Goal: Task Accomplishment & Management: Complete application form

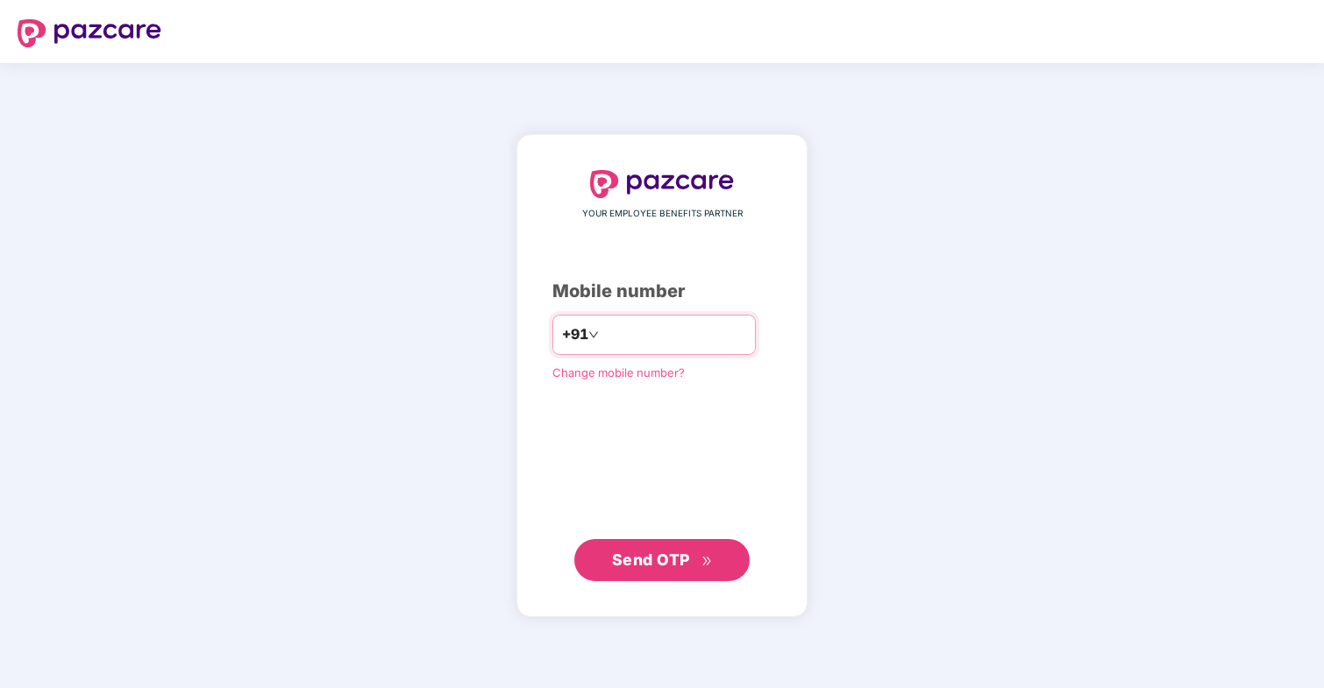
type input "**********"
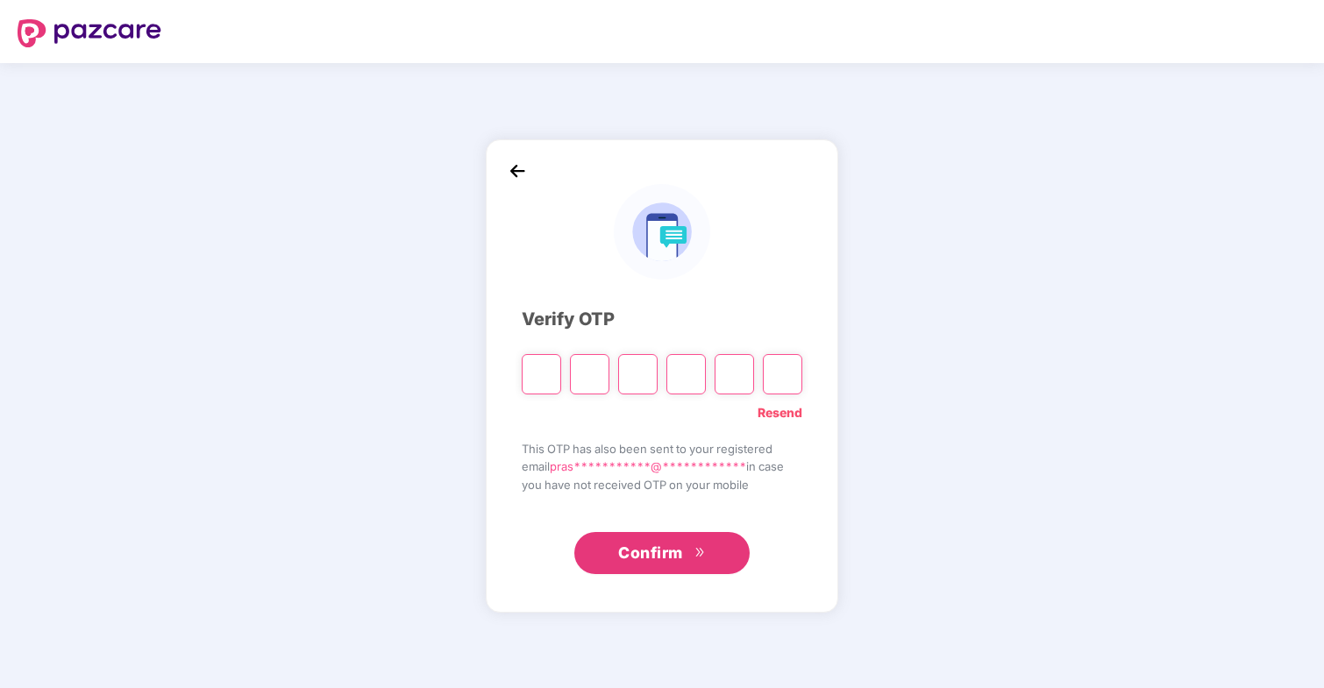
type input "*"
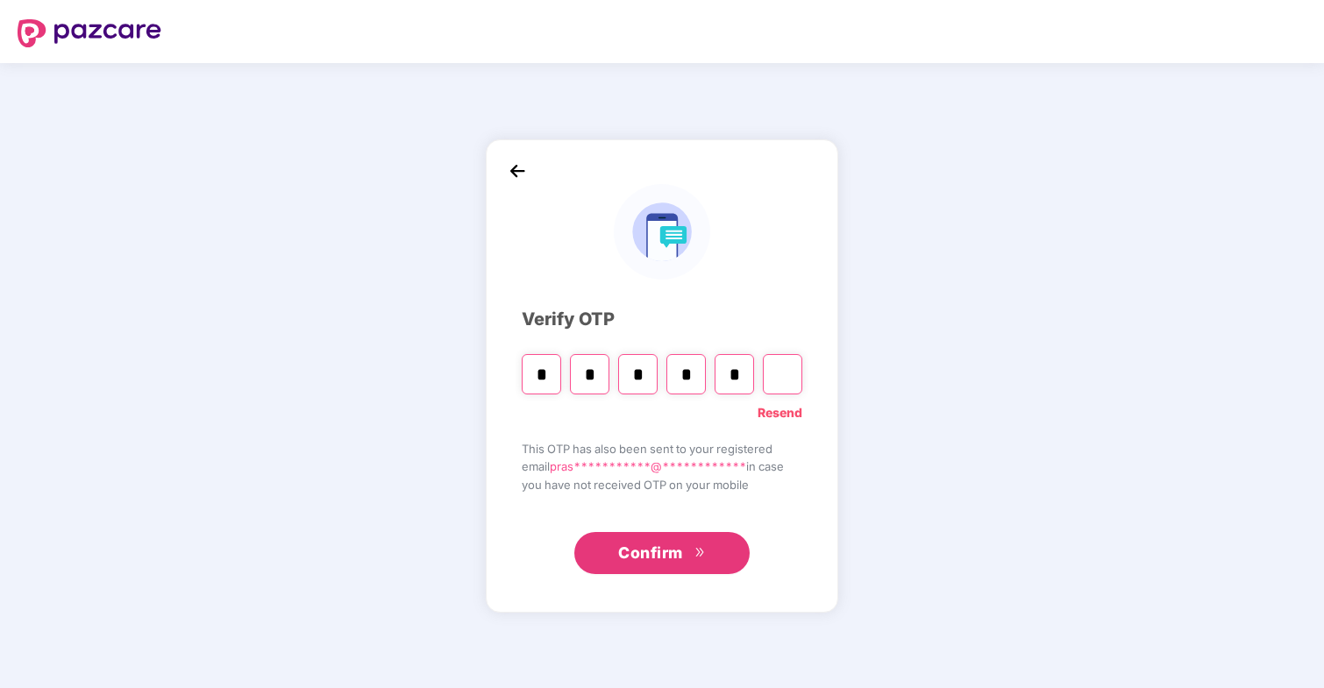
type input "*"
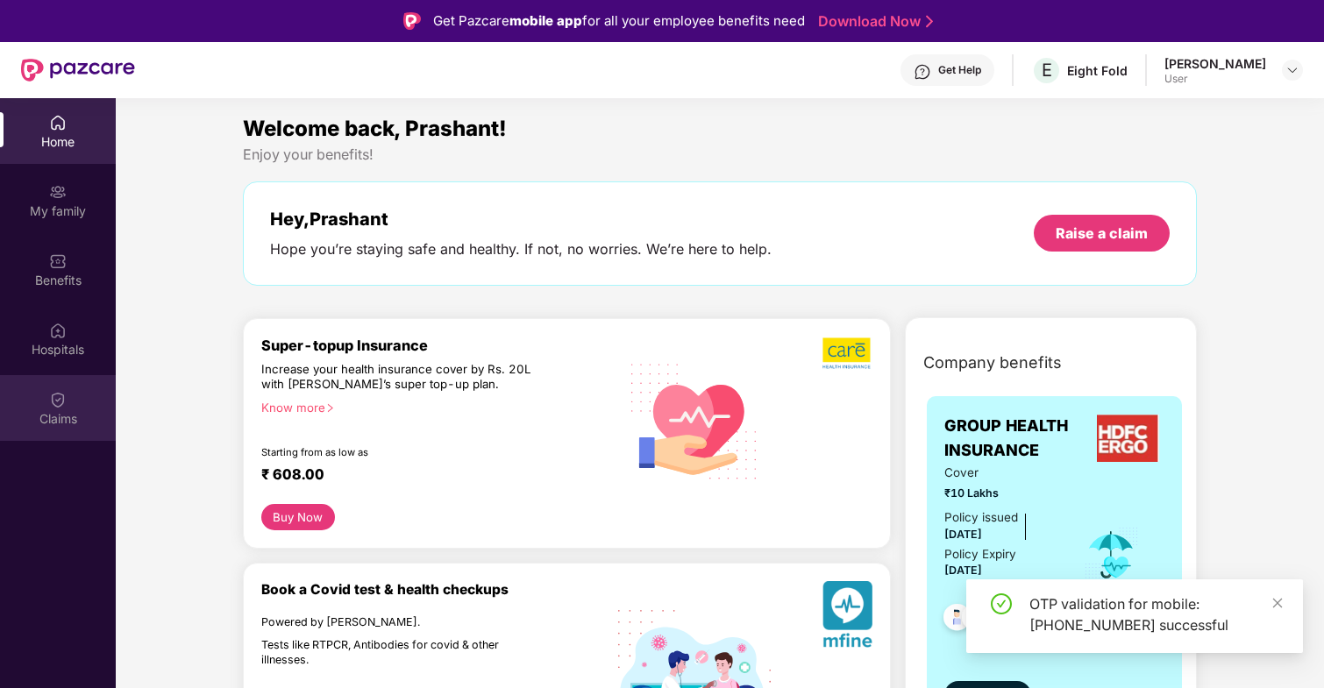
click at [63, 400] on img at bounding box center [58, 400] width 18 height 18
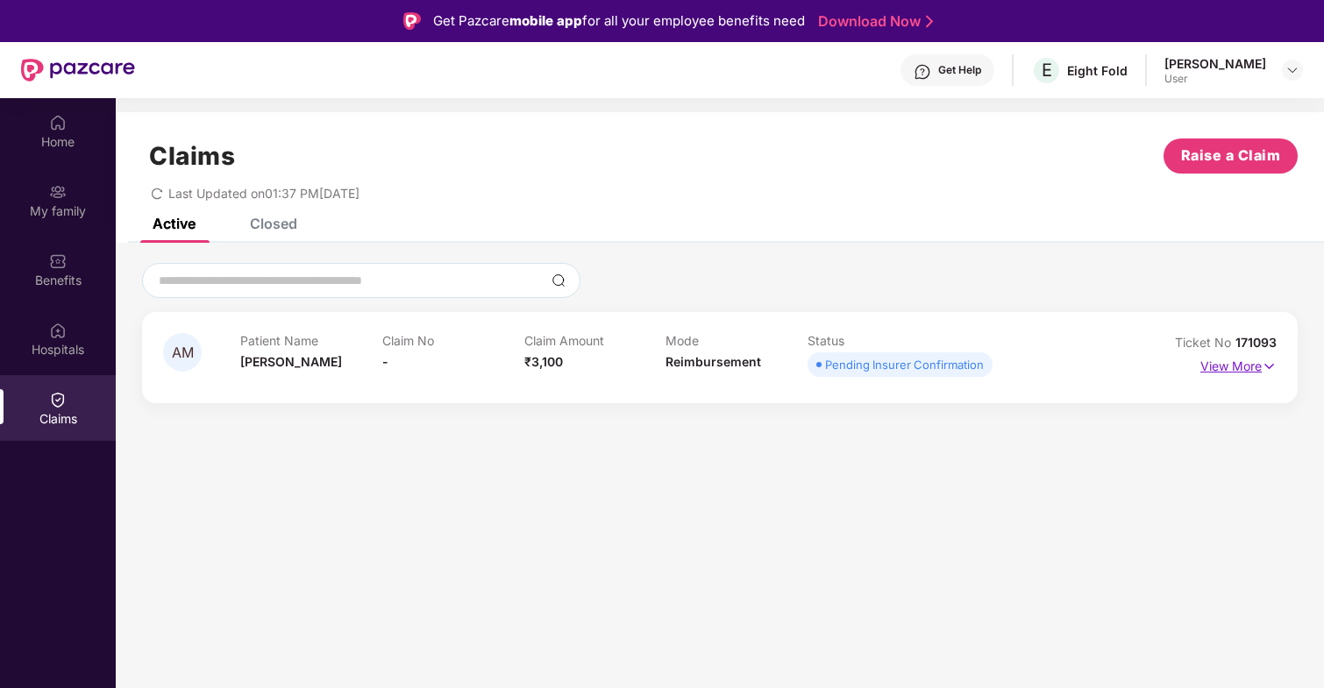
click at [1250, 371] on p "View More" at bounding box center [1239, 365] width 76 height 24
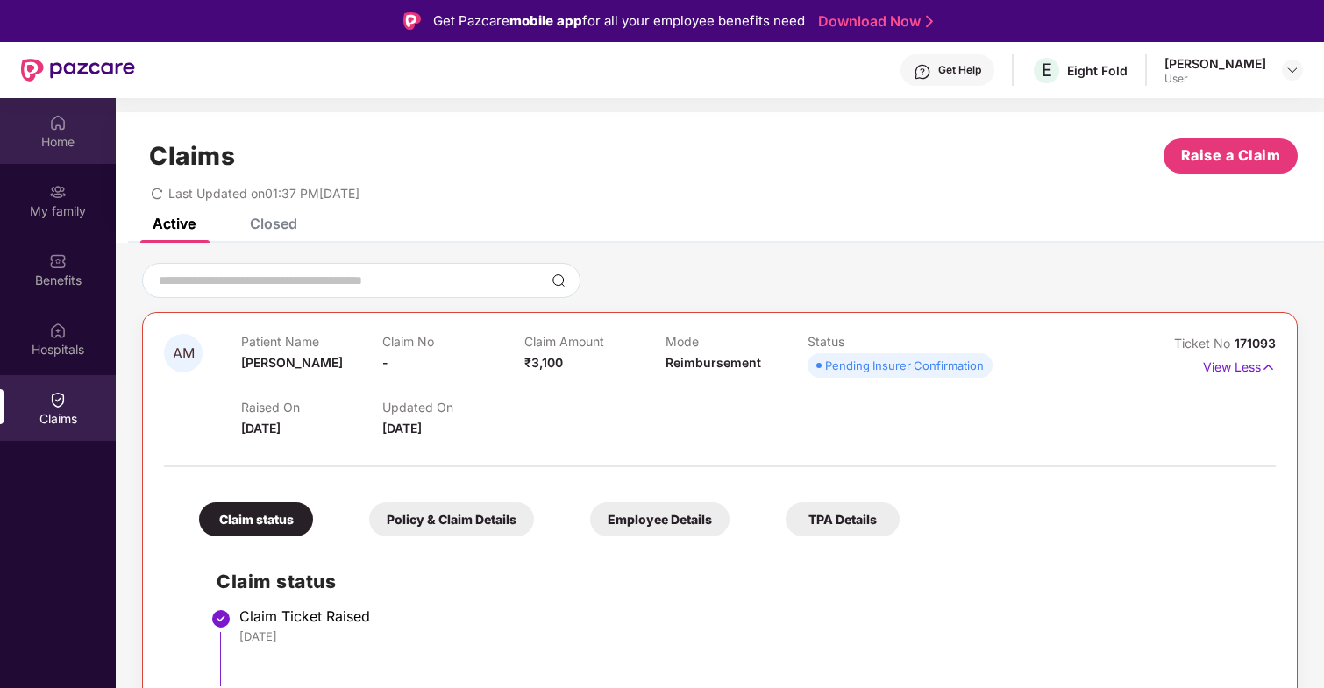
click at [58, 145] on div "Home" at bounding box center [58, 142] width 116 height 18
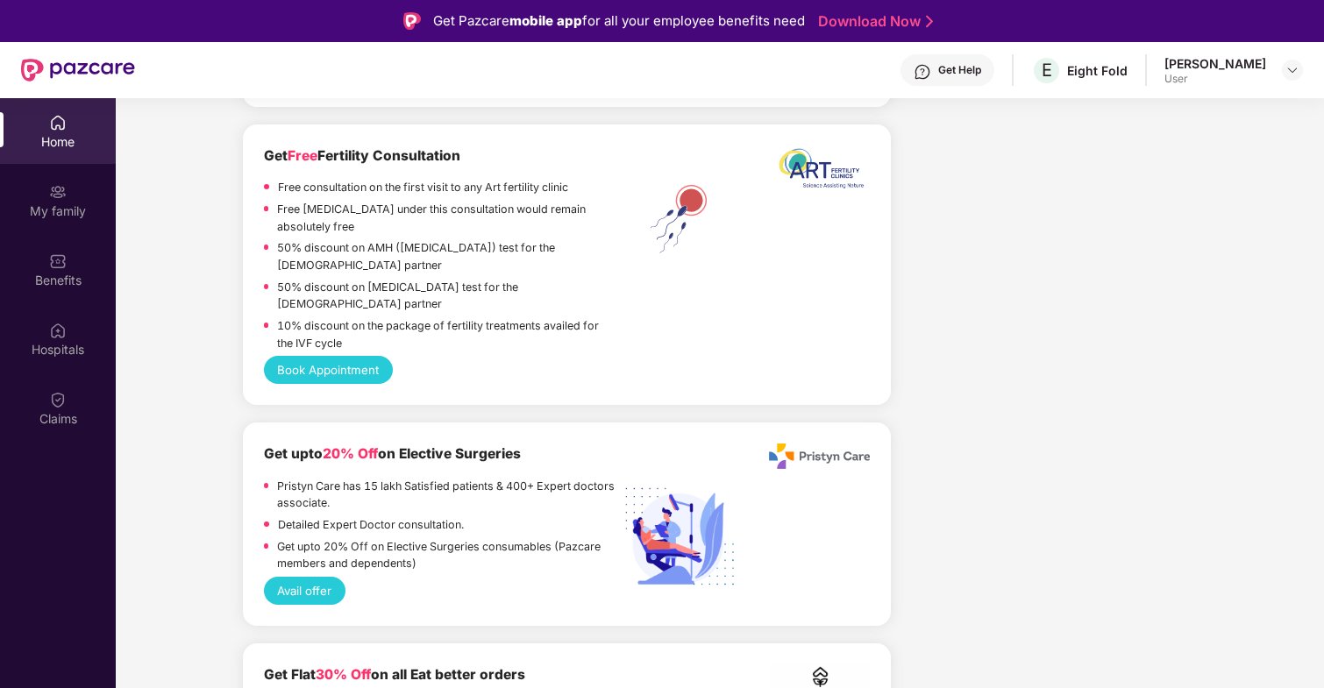
scroll to position [3874, 0]
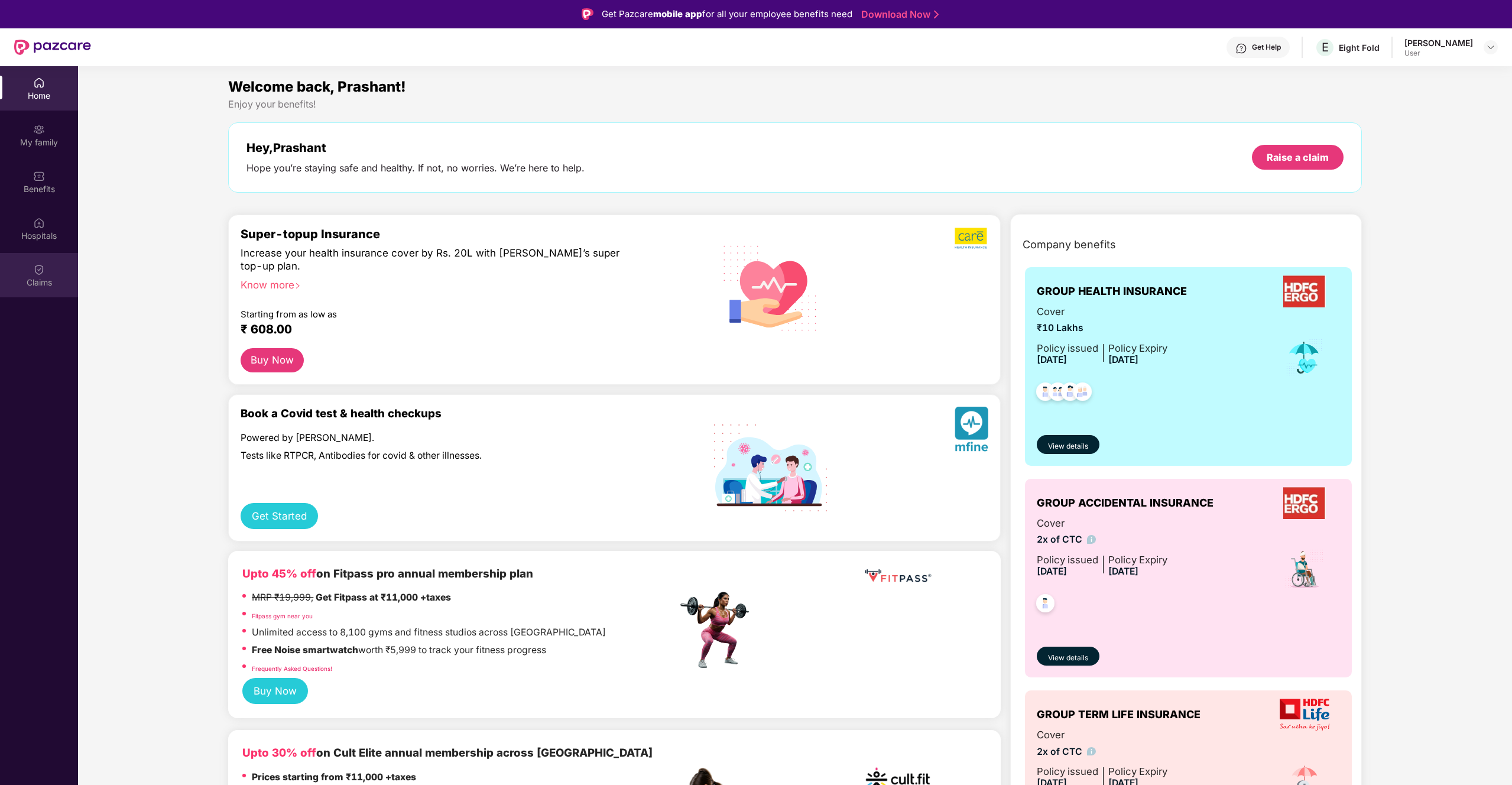
click at [65, 283] on div "Claims" at bounding box center [39, 282] width 78 height 12
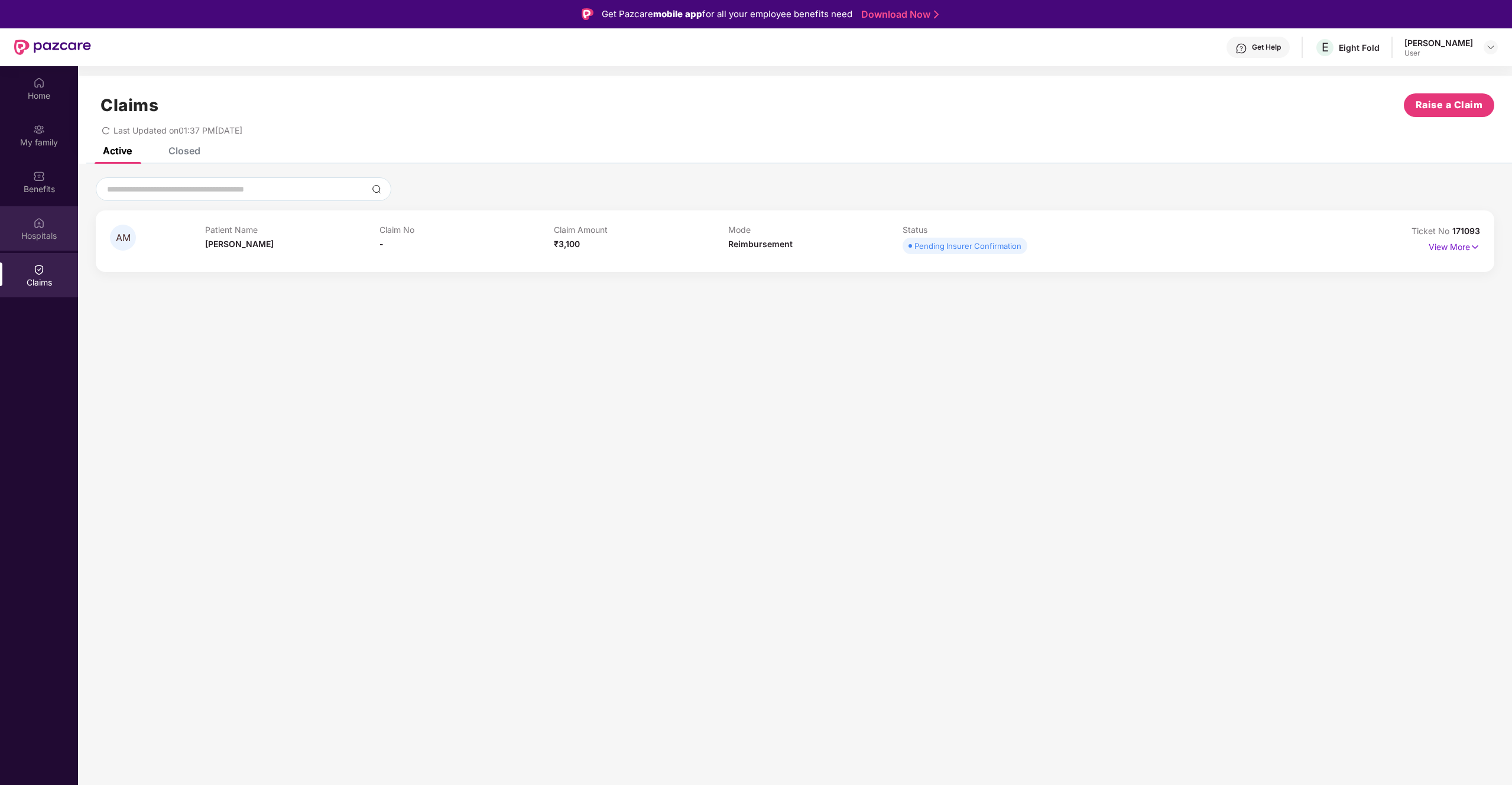
click at [76, 237] on div "Hospitals" at bounding box center [39, 236] width 78 height 12
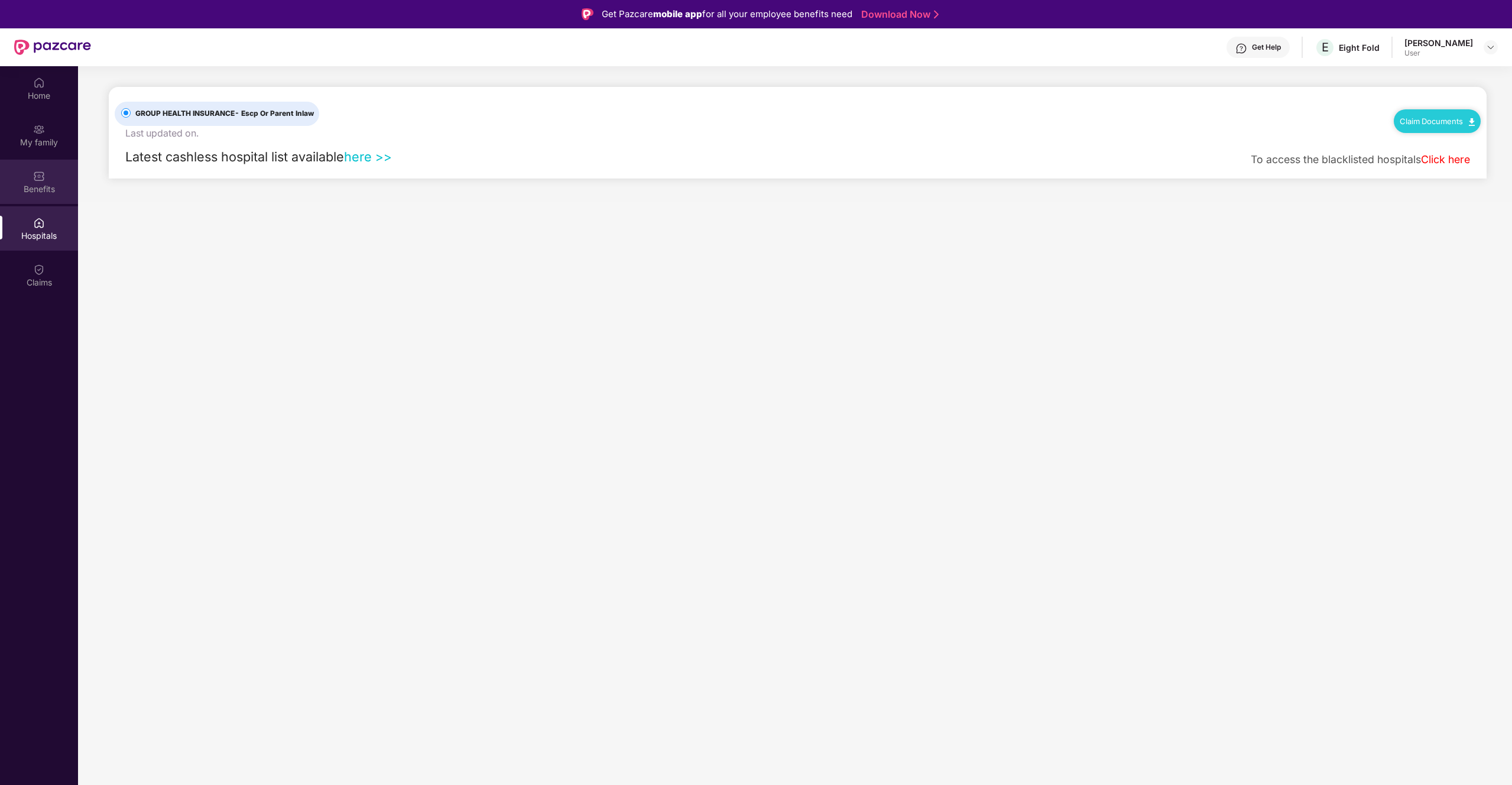
click at [60, 193] on div "Benefits" at bounding box center [39, 189] width 78 height 12
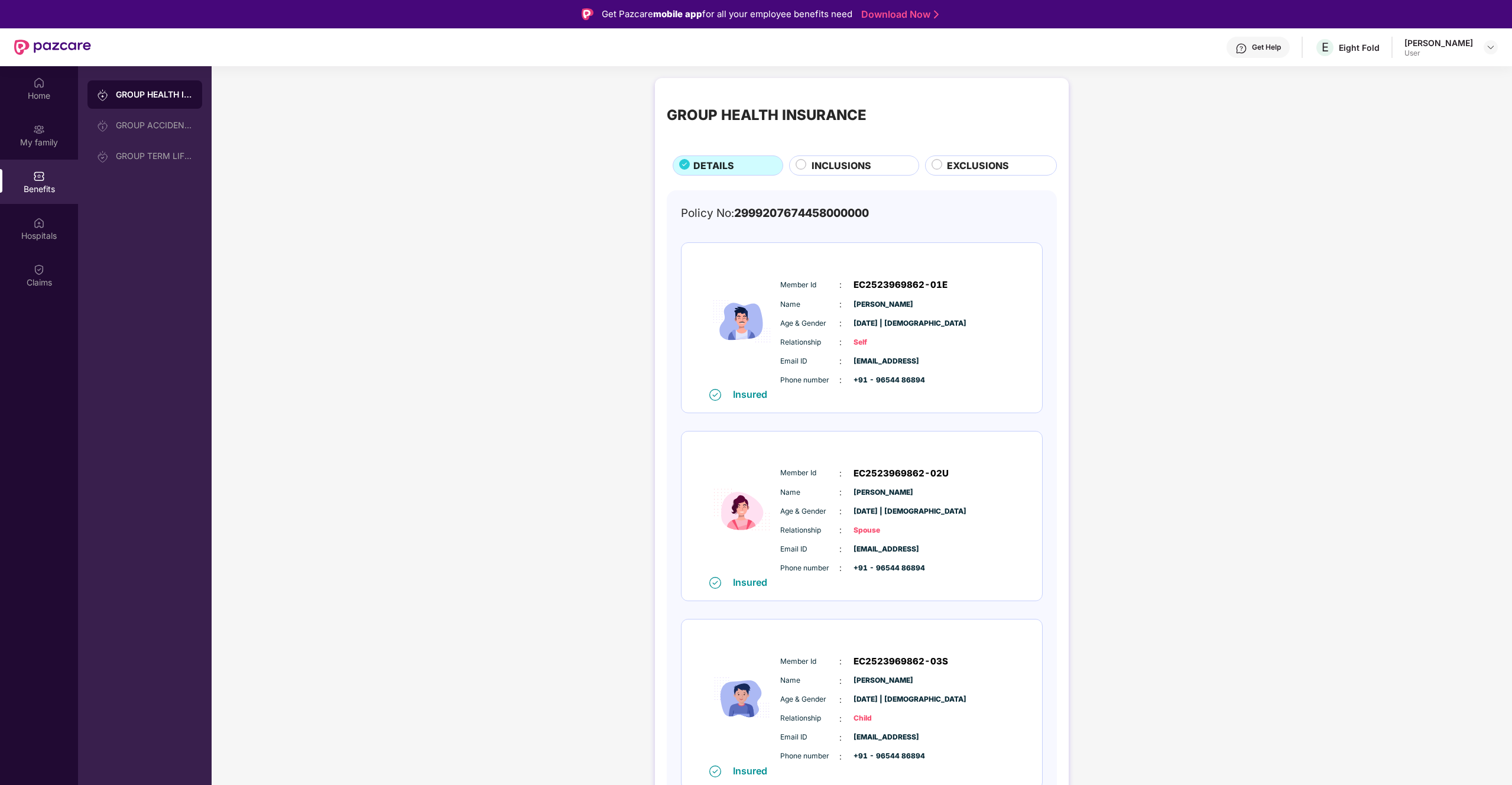
click at [851, 168] on span "INCLUSIONS" at bounding box center [841, 166] width 60 height 15
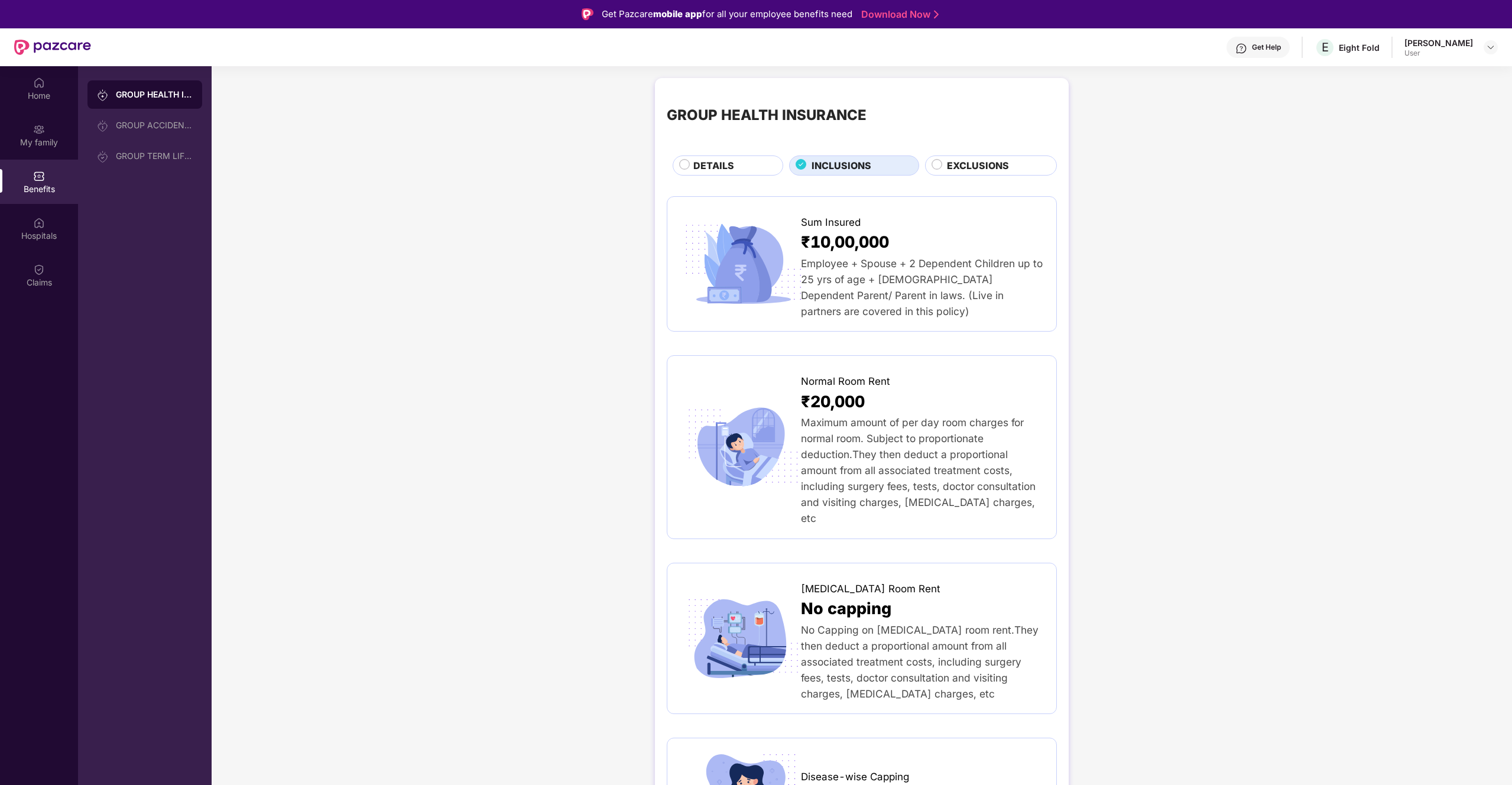
click at [892, 174] on div "EXCLUSIONS" at bounding box center [996, 166] width 109 height 17
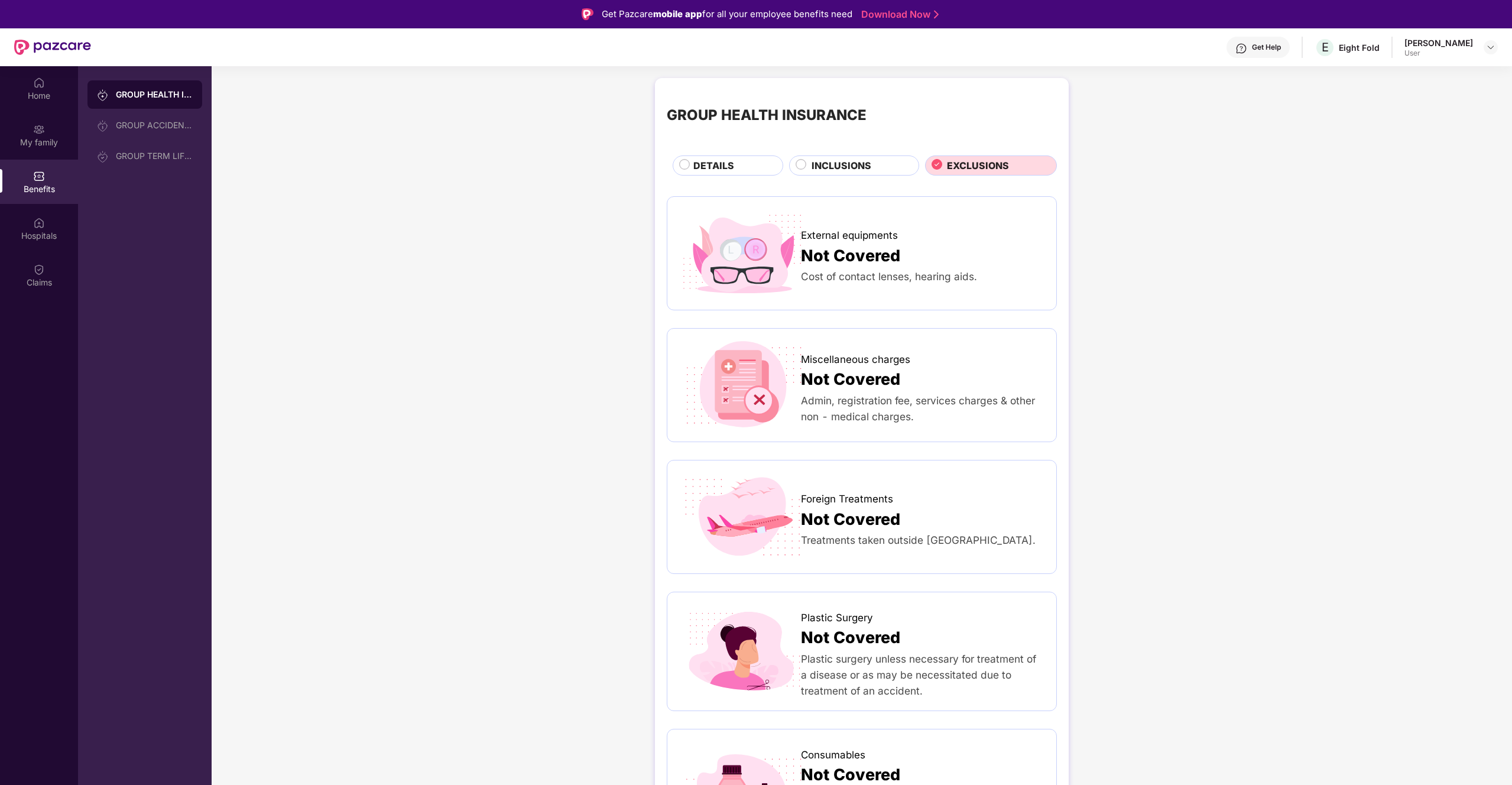
click at [767, 175] on div "DETAILS" at bounding box center [732, 166] width 90 height 17
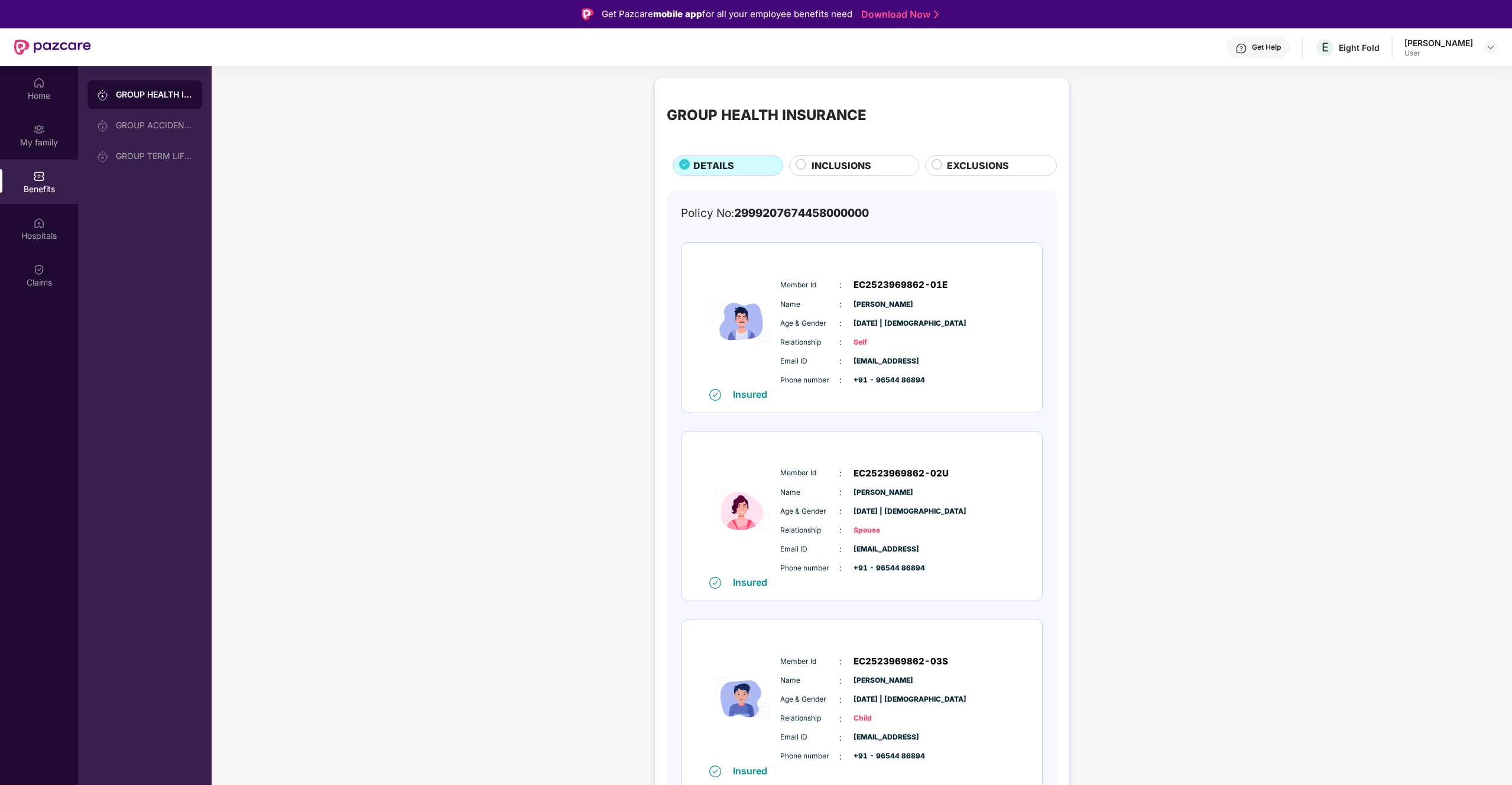
click at [817, 313] on div "Member Id : EC2523969862-01E Name : [PERSON_NAME] Age & Gender : [DATE] | [DEMO…" at bounding box center [897, 332] width 241 height 121
click at [38, 113] on div "My family" at bounding box center [39, 135] width 78 height 44
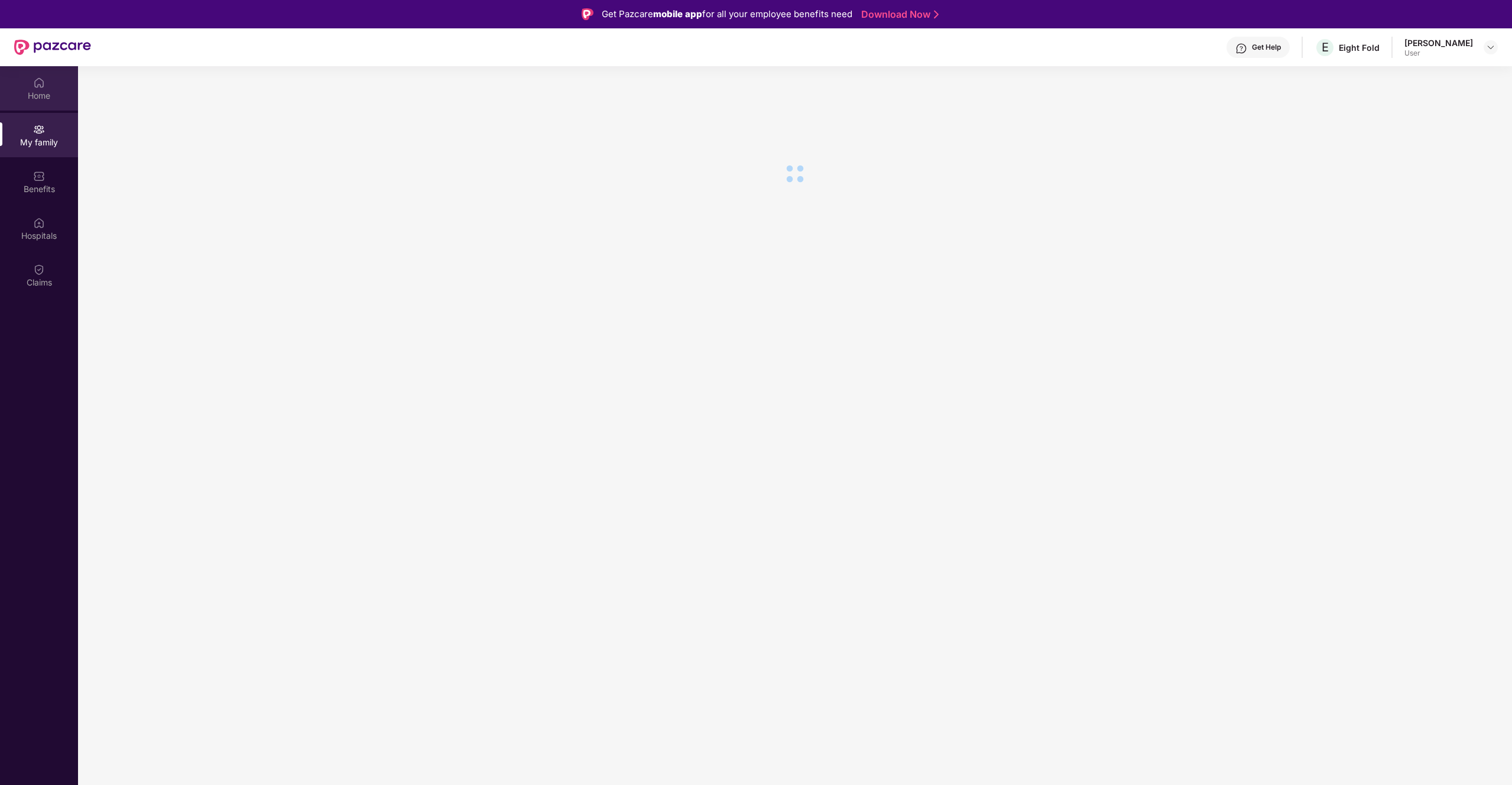
click at [40, 90] on div "Home" at bounding box center [39, 96] width 78 height 12
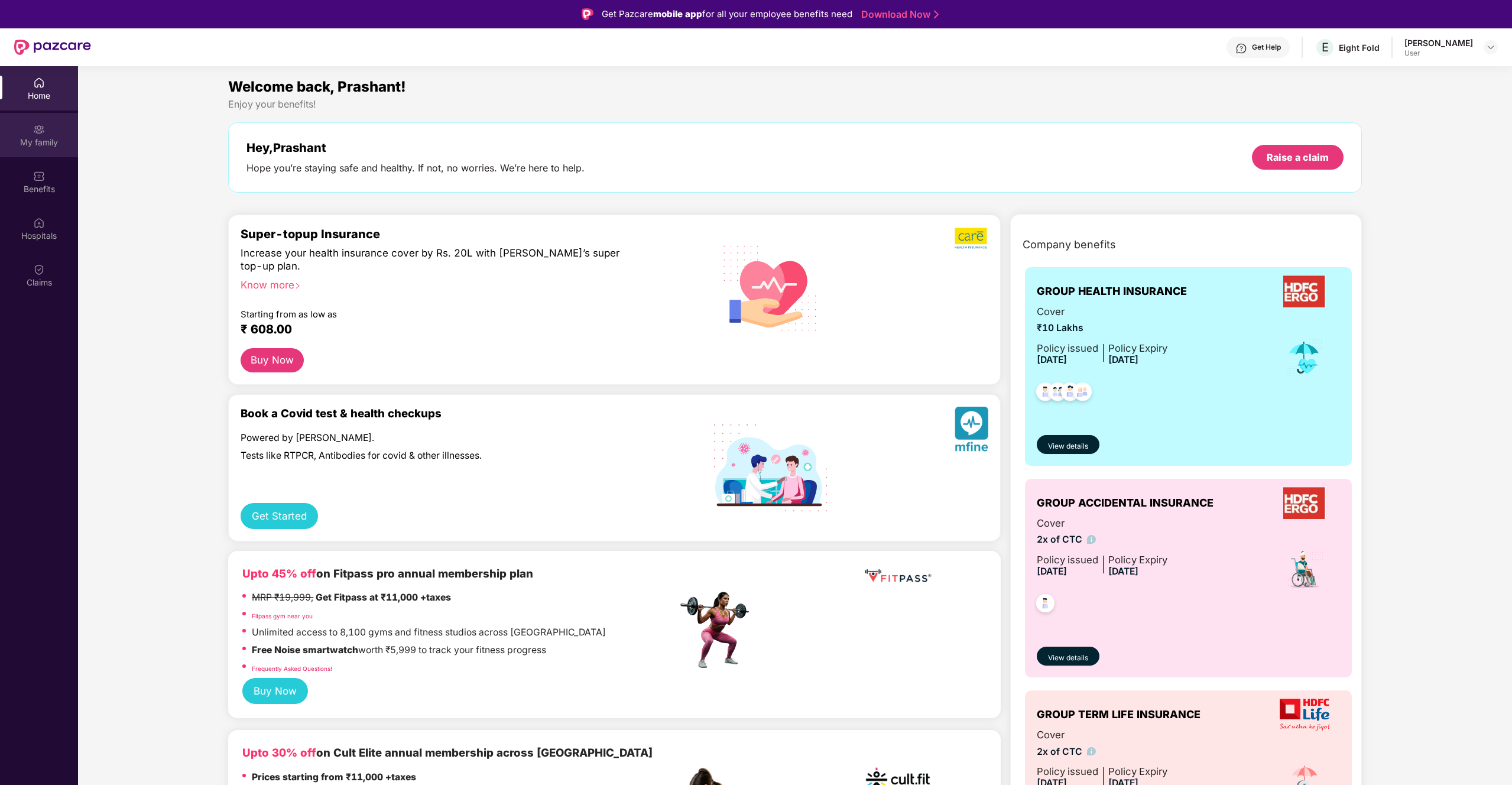
click at [36, 123] on div at bounding box center [39, 129] width 12 height 12
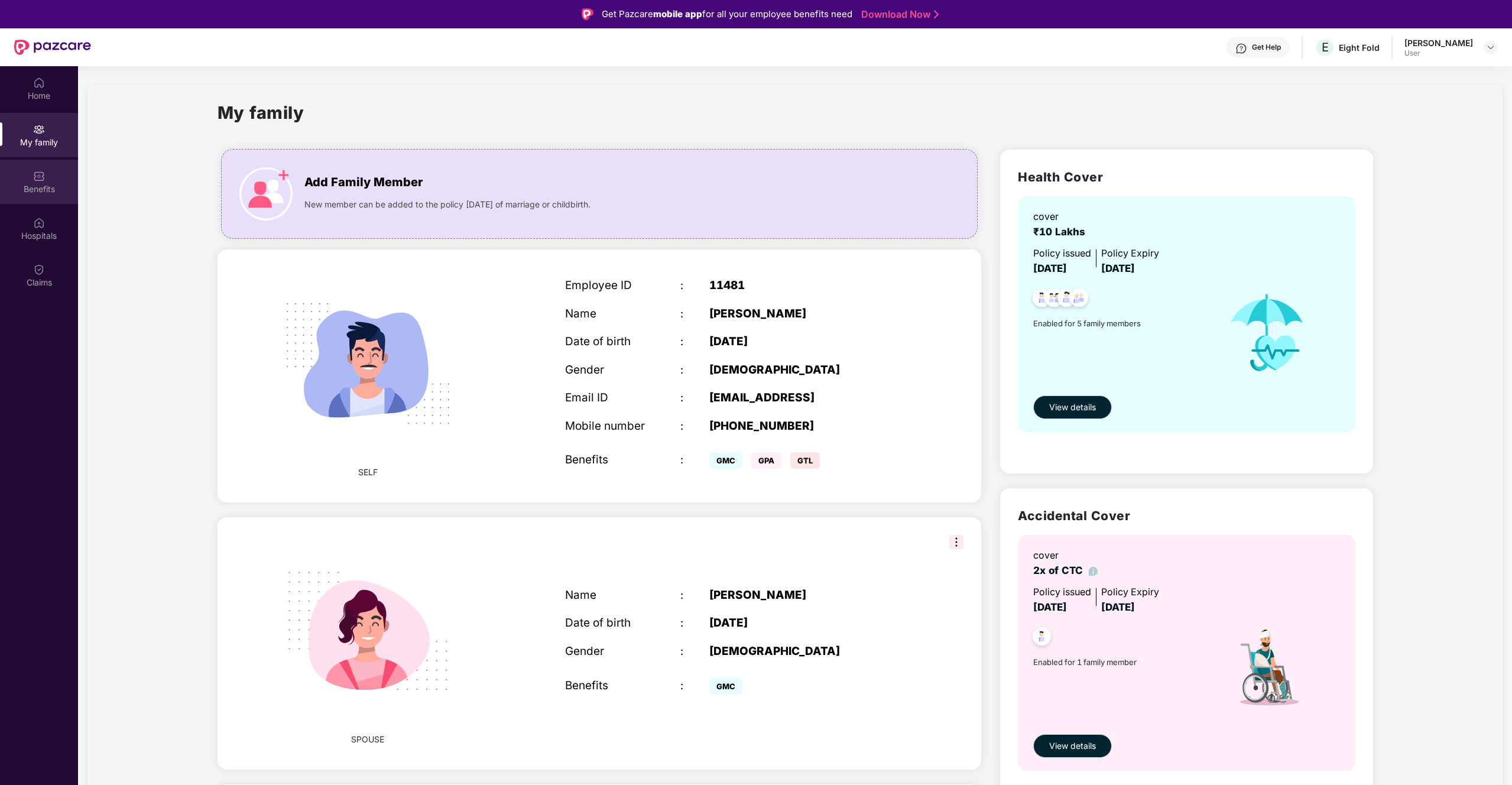
click at [42, 183] on div "Benefits" at bounding box center [39, 189] width 78 height 12
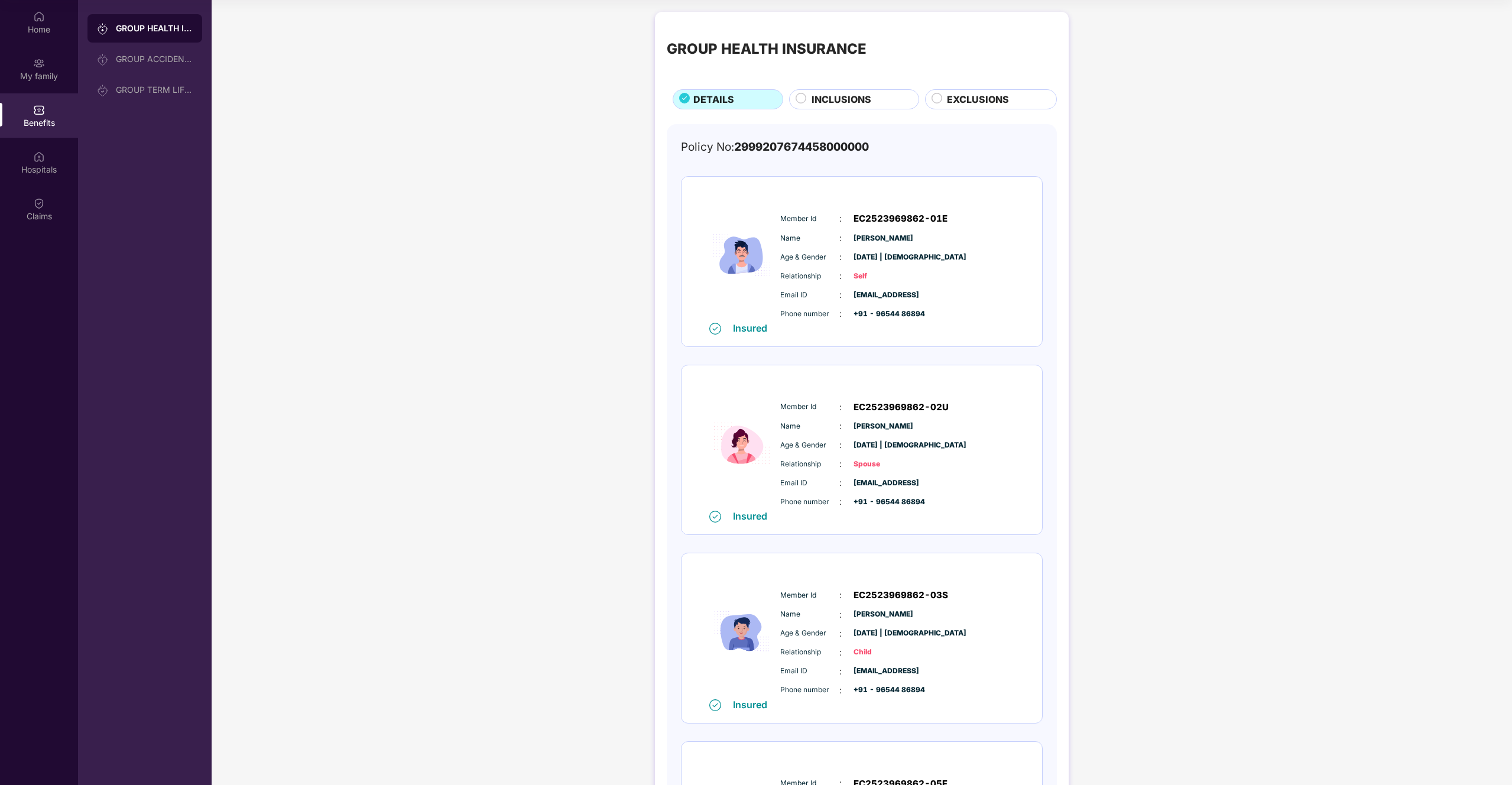
scroll to position [388, 0]
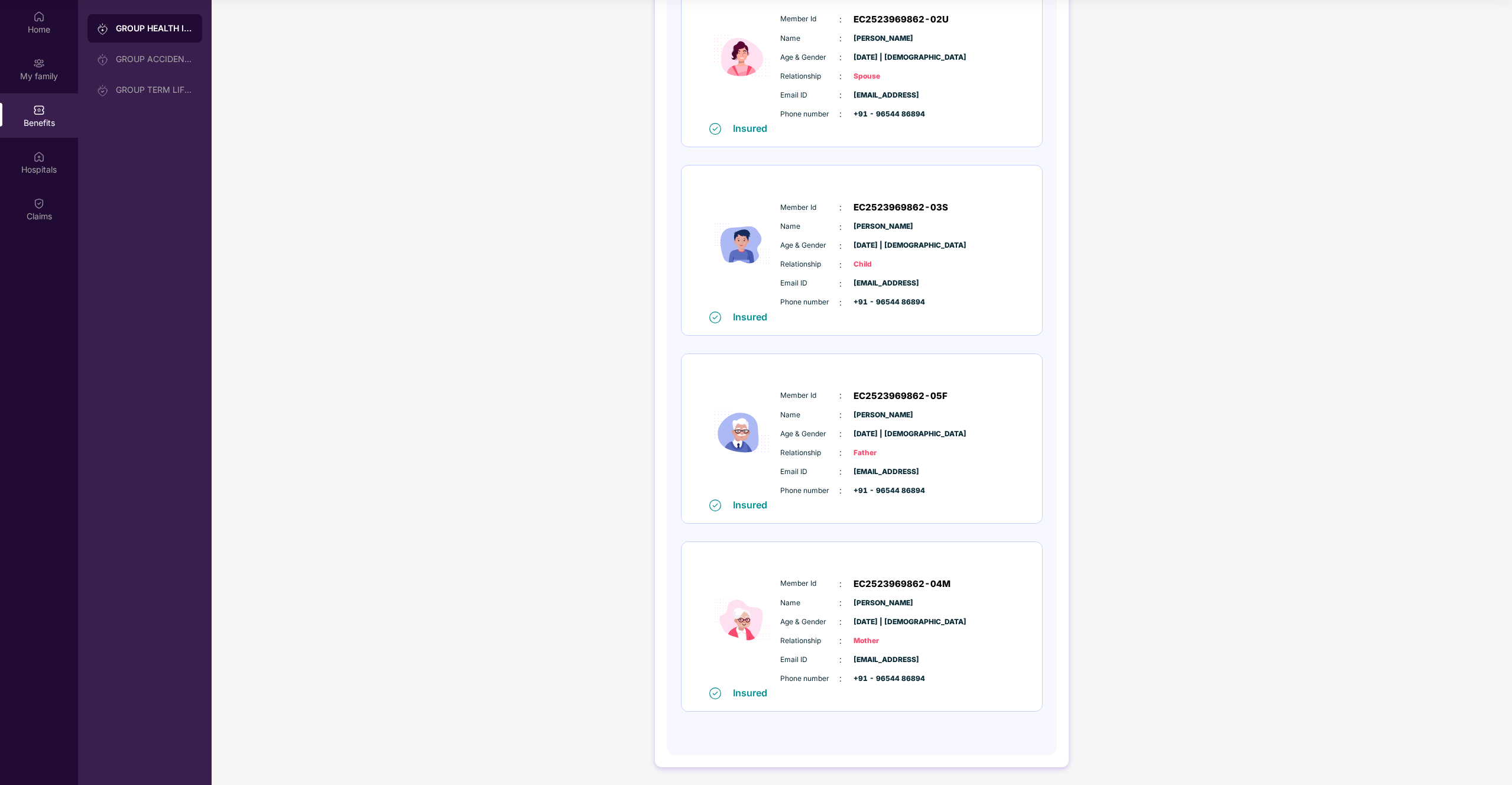
click at [892, 464] on span "EC2523969862-04M" at bounding box center [902, 584] width 97 height 14
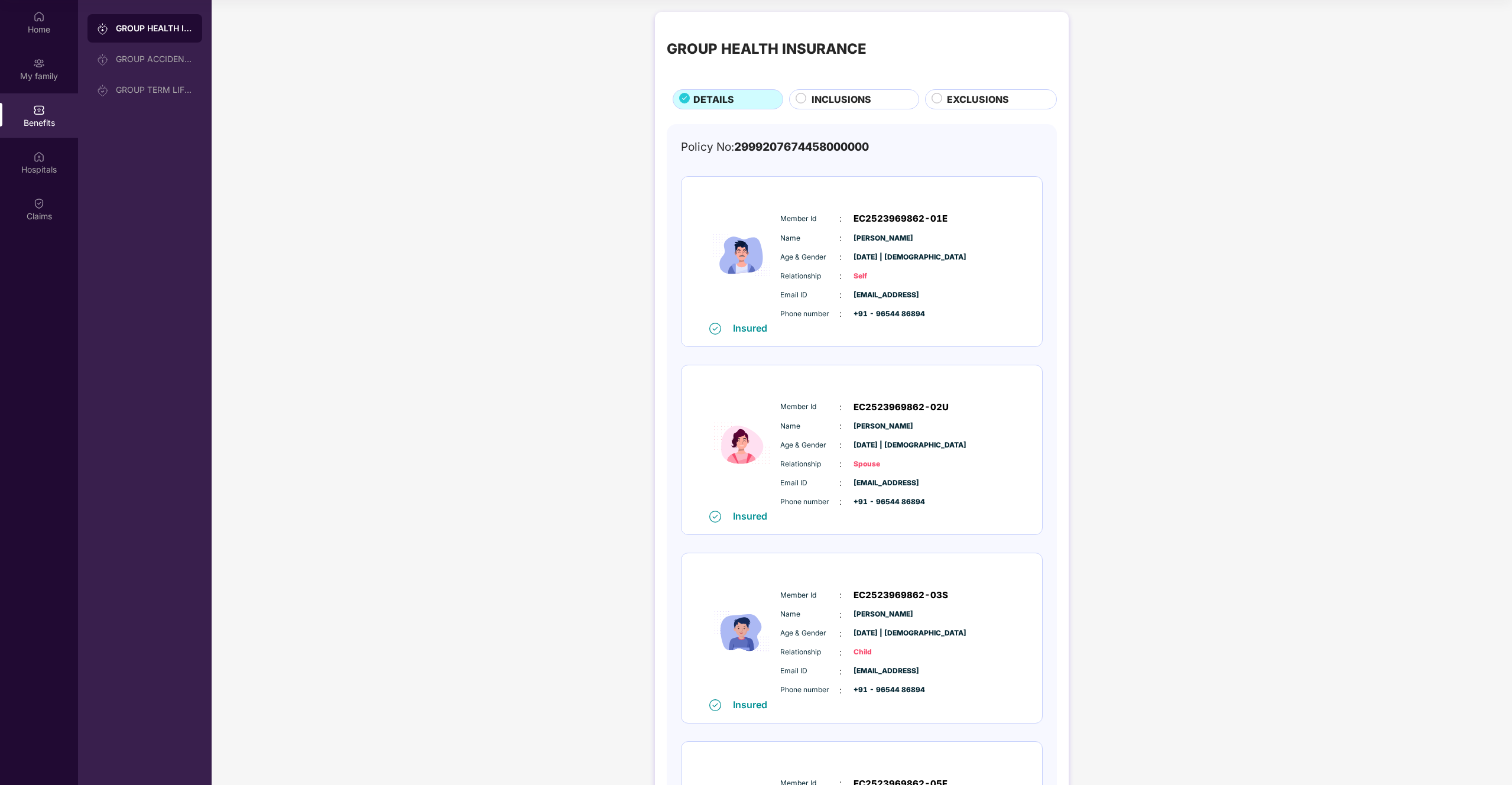
scroll to position [0, 0]
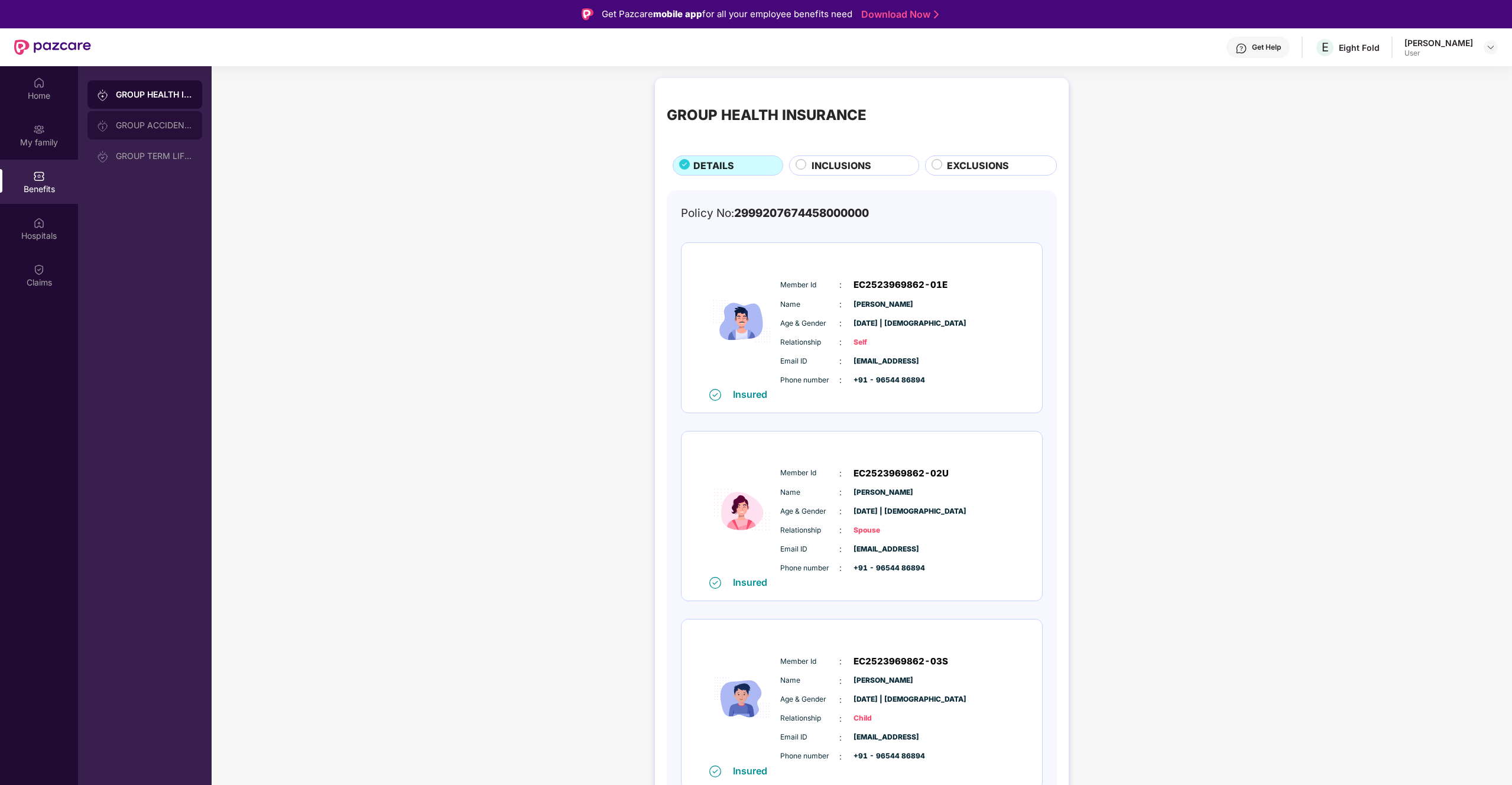
click at [153, 133] on div "GROUP ACCIDENTAL INSURANCE" at bounding box center [145, 125] width 115 height 28
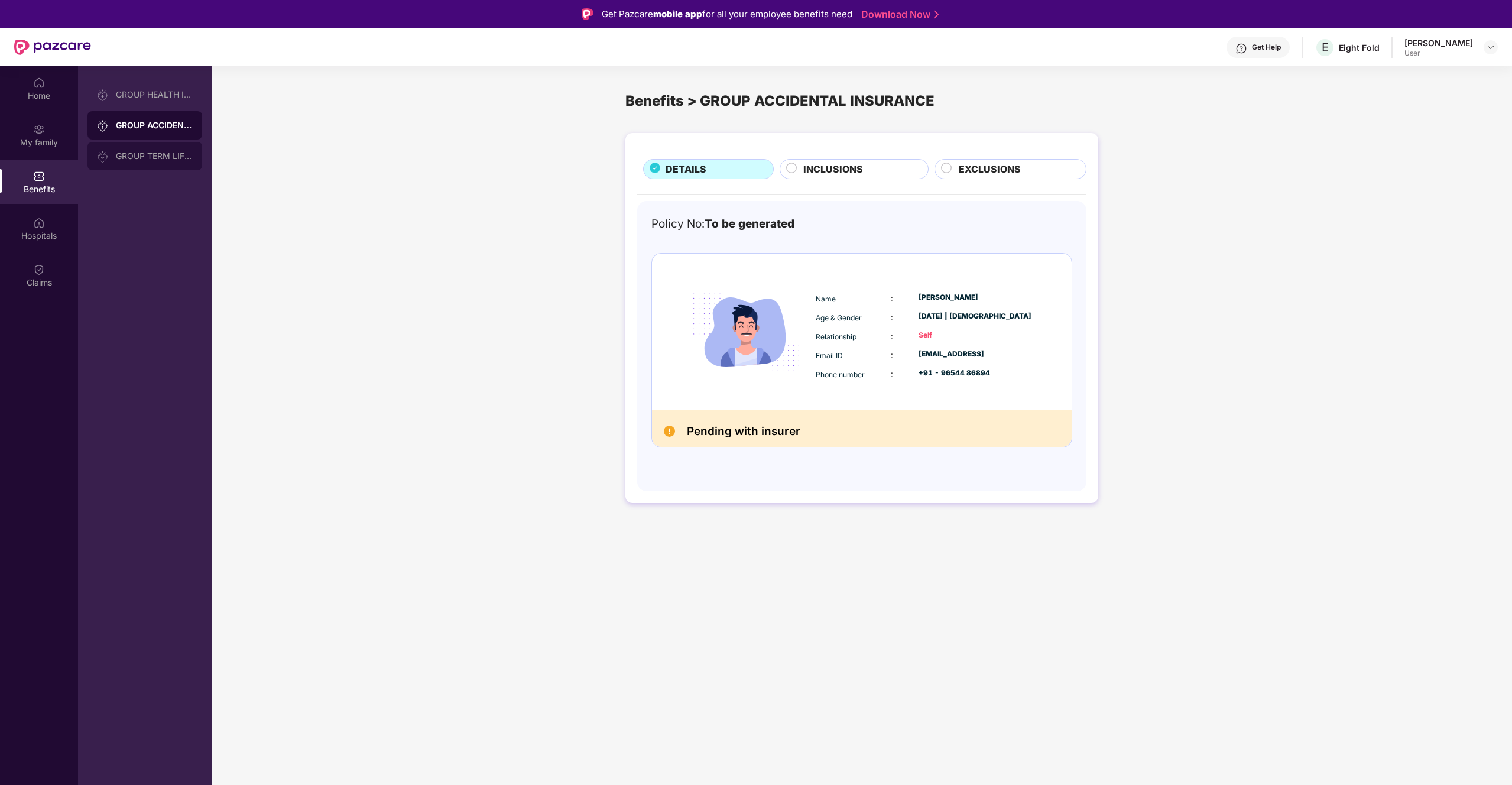
click at [150, 153] on div "GROUP TERM LIFE INSURANCE" at bounding box center [154, 156] width 77 height 9
click at [892, 180] on div "DETAILS INCLUSIONS Policy No: GE000251 - AWV05796 Name : [PERSON_NAME] Age & Ge…" at bounding box center [862, 317] width 473 height 370
click at [892, 172] on span "INCLUSIONS" at bounding box center [918, 169] width 60 height 15
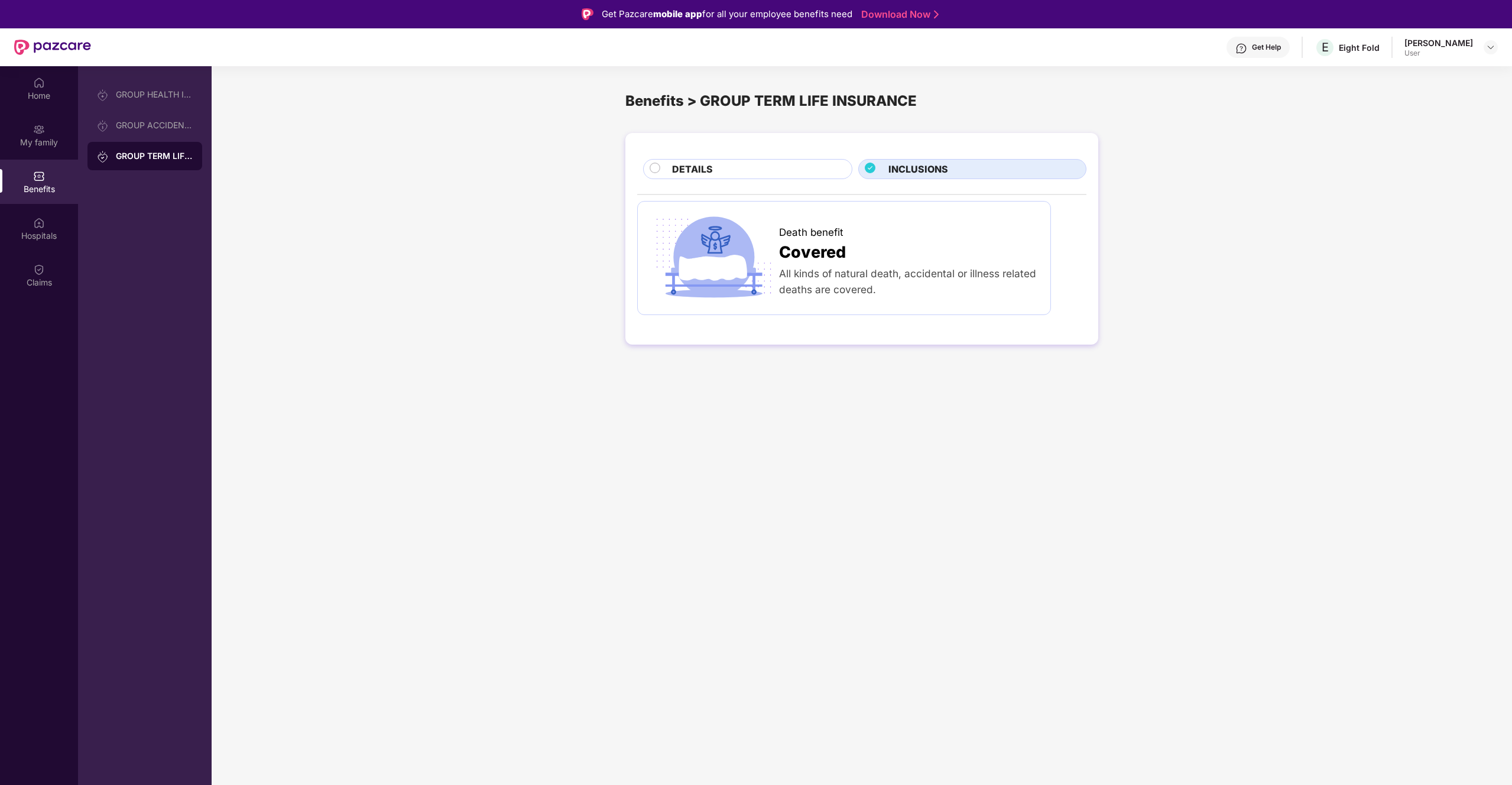
click at [783, 177] on div "DETAILS" at bounding box center [756, 170] width 180 height 17
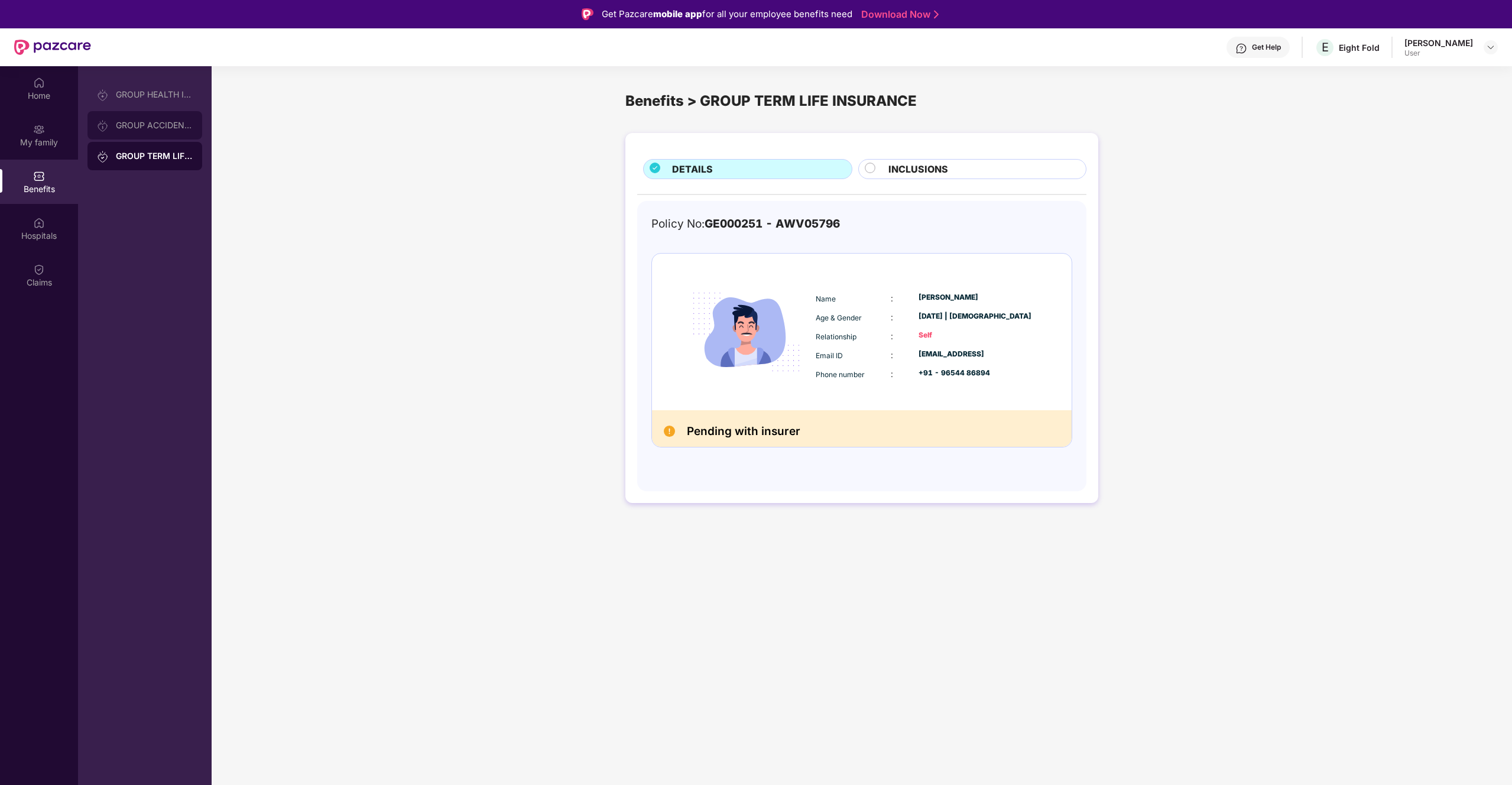
click at [175, 127] on div "GROUP ACCIDENTAL INSURANCE" at bounding box center [154, 125] width 77 height 9
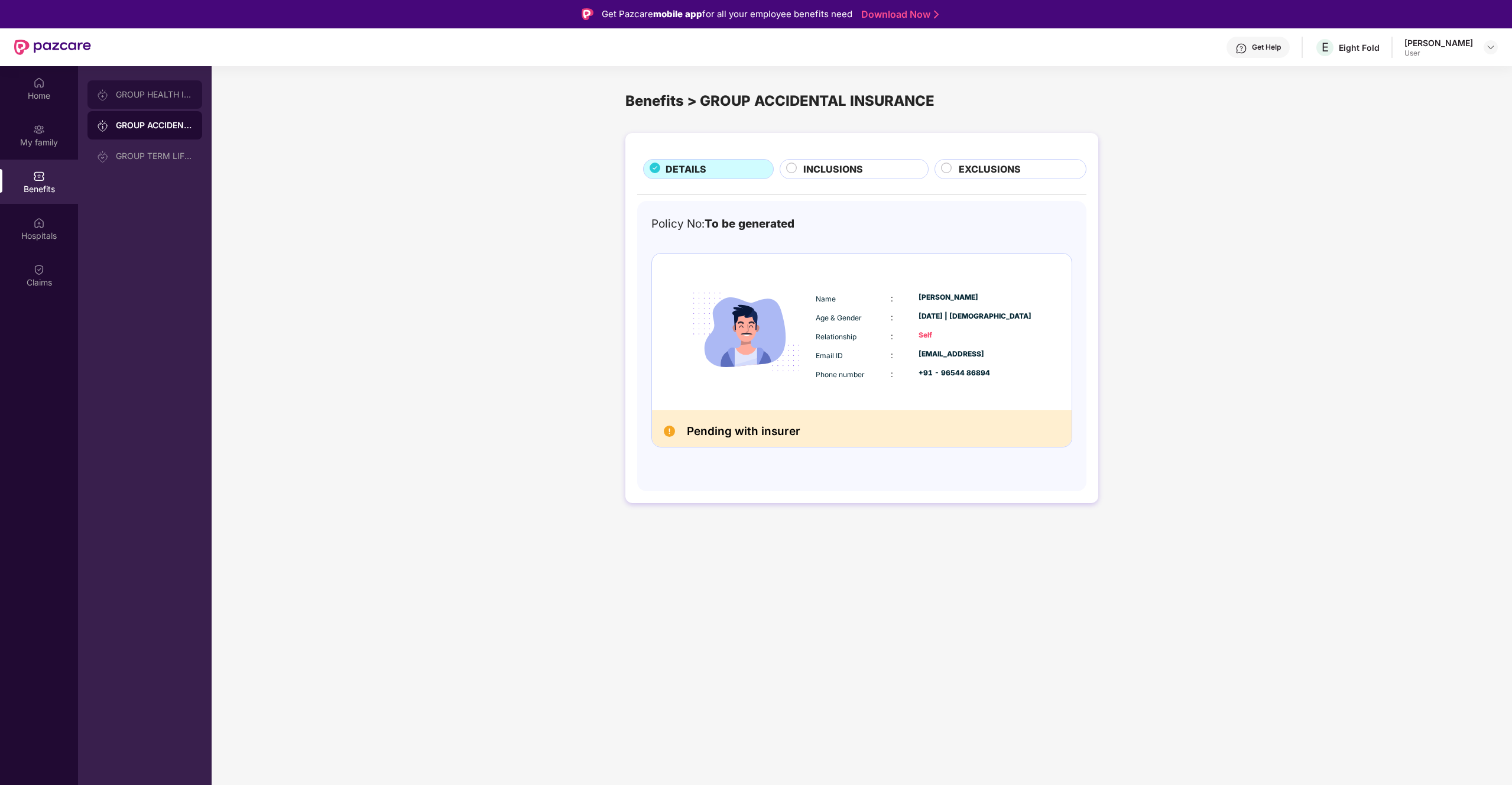
click at [157, 98] on div "GROUP HEALTH INSURANCE" at bounding box center [154, 94] width 77 height 9
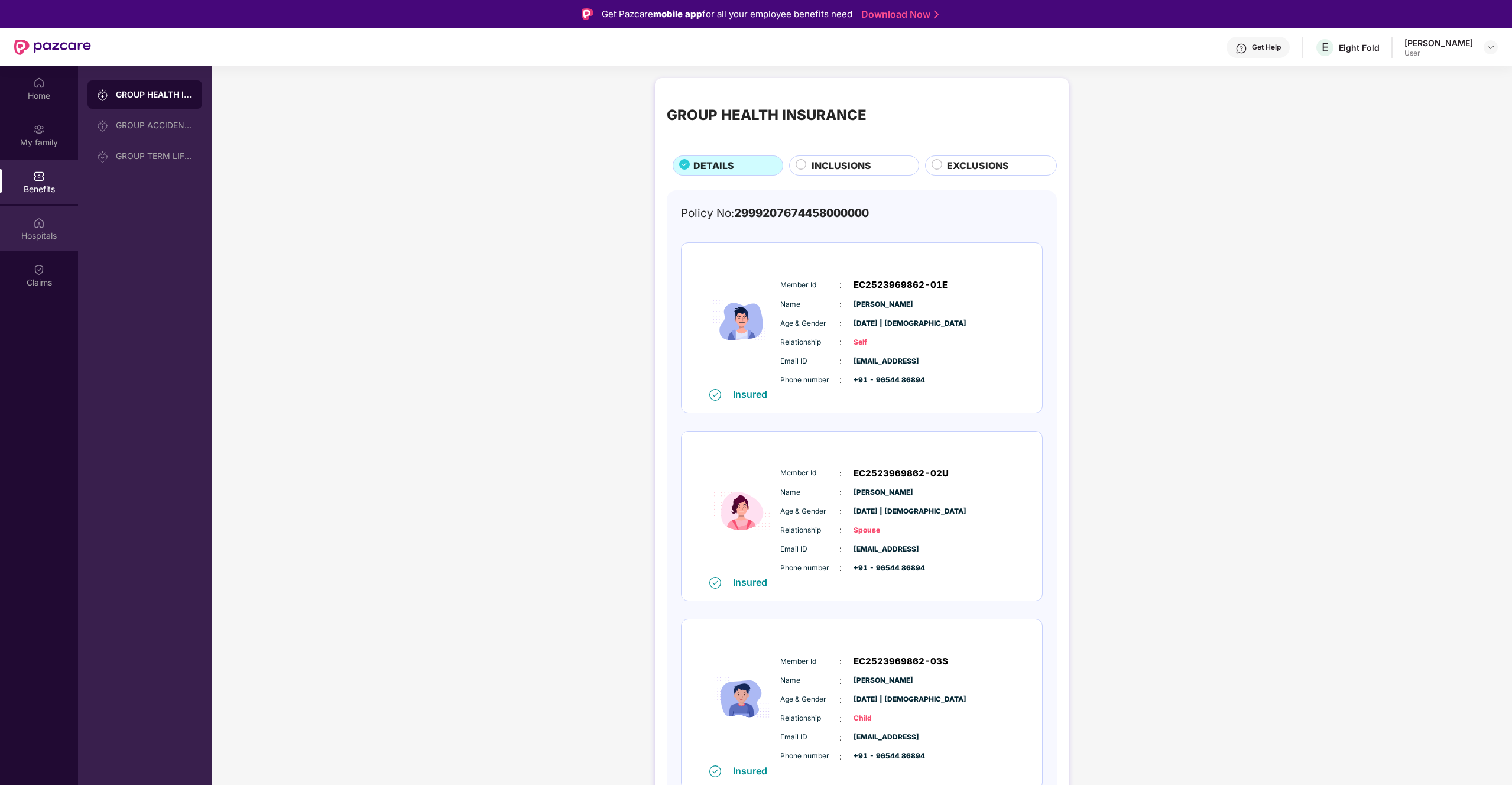
click at [47, 230] on div "Hospitals" at bounding box center [39, 236] width 78 height 12
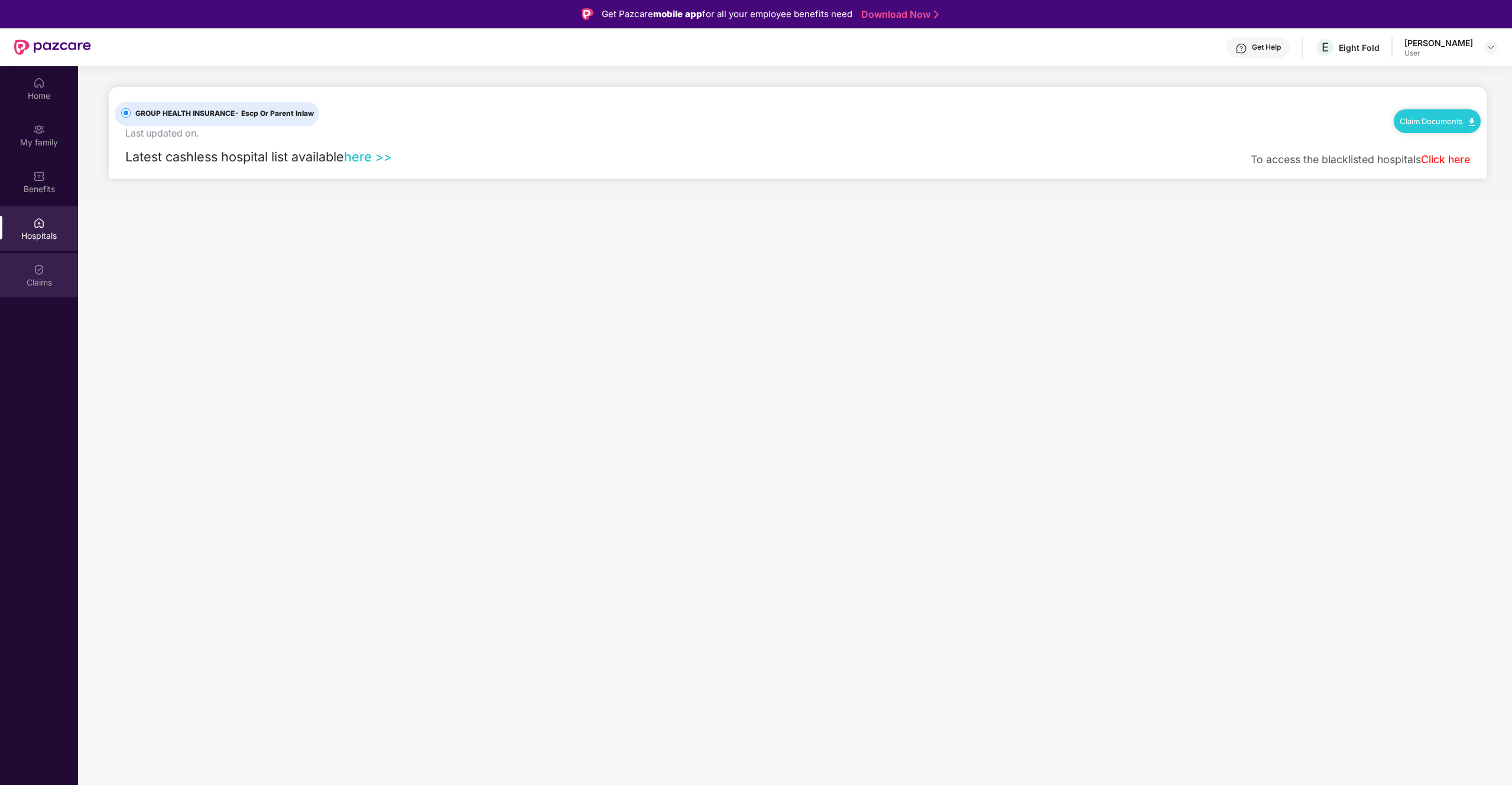
click at [33, 273] on img at bounding box center [39, 270] width 12 height 12
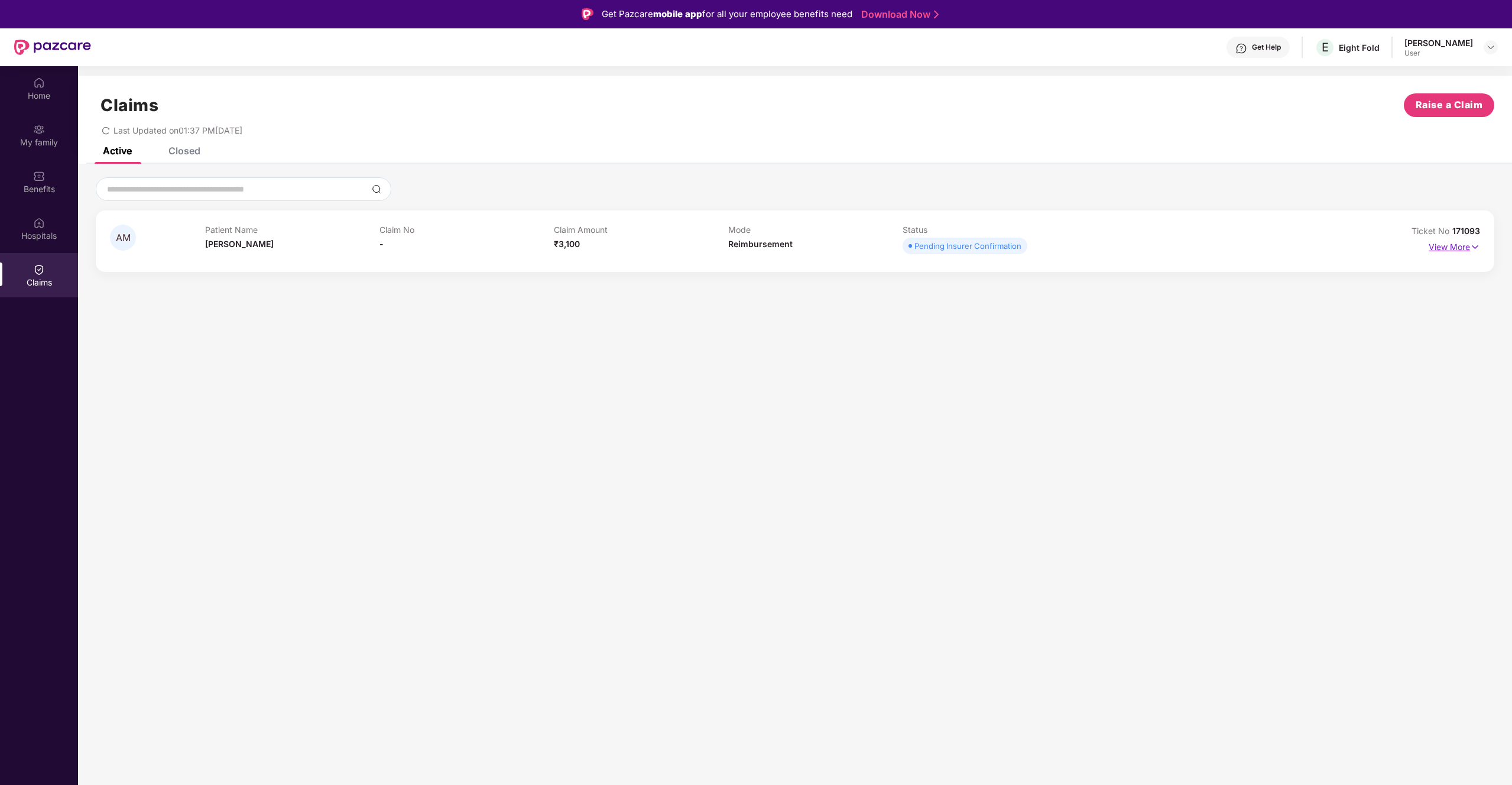
click at [892, 247] on p "View More" at bounding box center [1455, 246] width 51 height 16
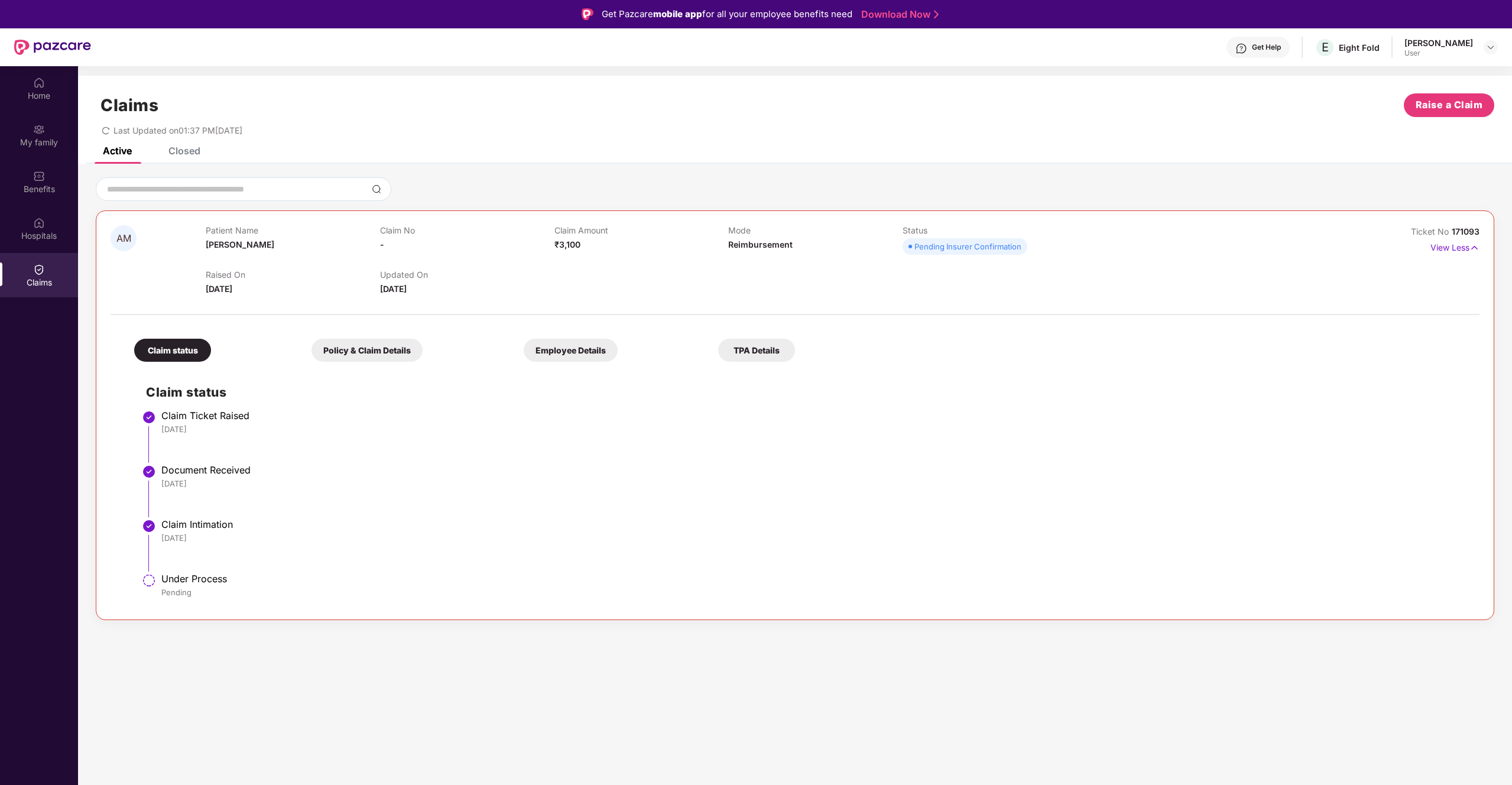
click at [503, 464] on li "Under Process Pending" at bounding box center [807, 591] width 1322 height 28
drag, startPoint x: 503, startPoint y: 603, endPoint x: 503, endPoint y: 460, distance: 143.0
click at [503, 461] on ul "Claim Ticket Raised [DATE] Document Received [DATE] Claim Intimation [DATE] Und…" at bounding box center [807, 509] width 1322 height 191
click at [503, 460] on li "Claim Ticket Raised [DATE]" at bounding box center [807, 441] width 1322 height 55
click at [386, 353] on div "Policy & Claim Details" at bounding box center [367, 350] width 111 height 23
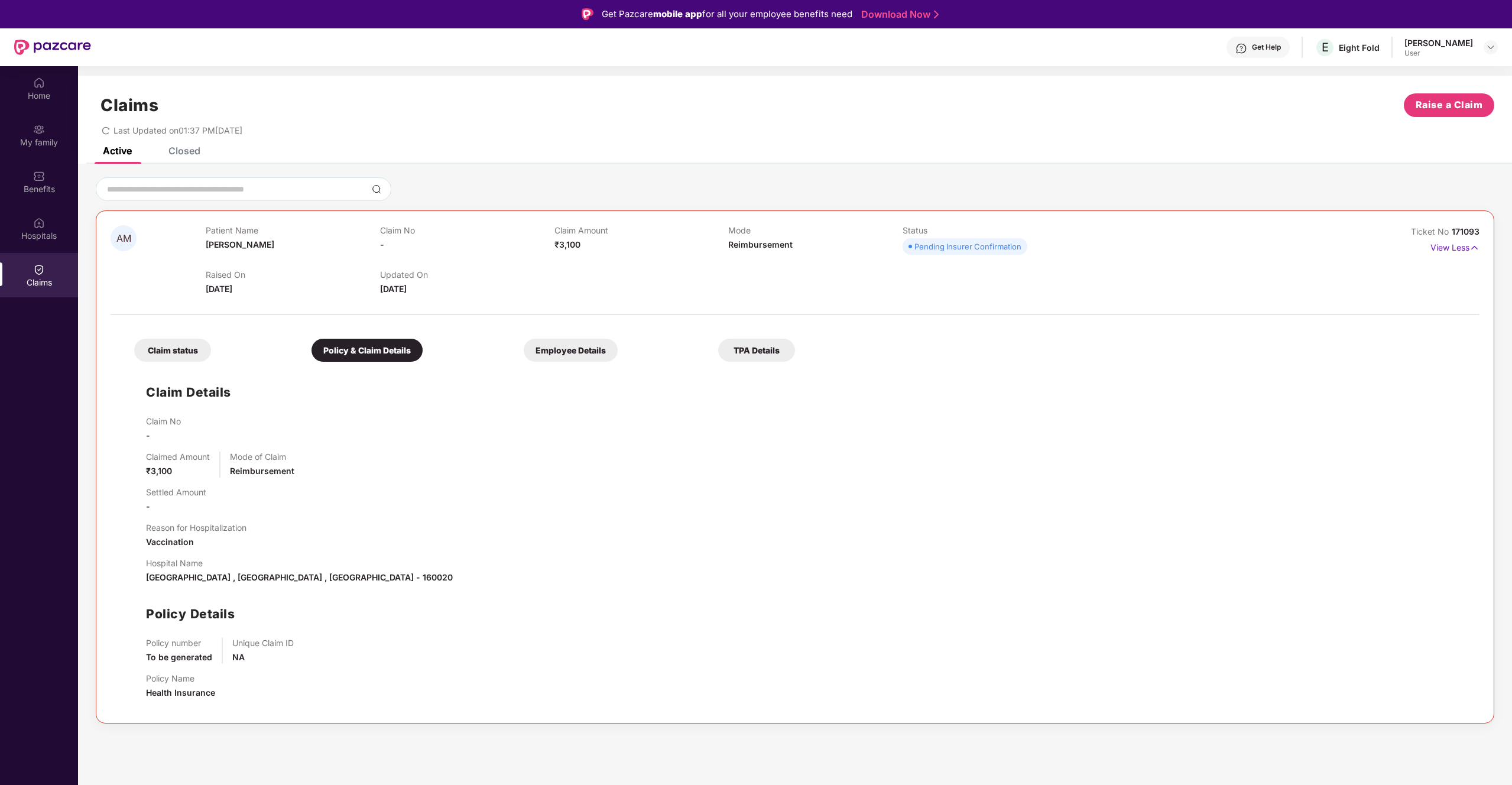
click at [180, 363] on div "Claim status Policy & Claim Details Employee Details TPA Details Claim Details …" at bounding box center [795, 514] width 1369 height 387
click at [175, 357] on div "Claim status" at bounding box center [173, 350] width 77 height 23
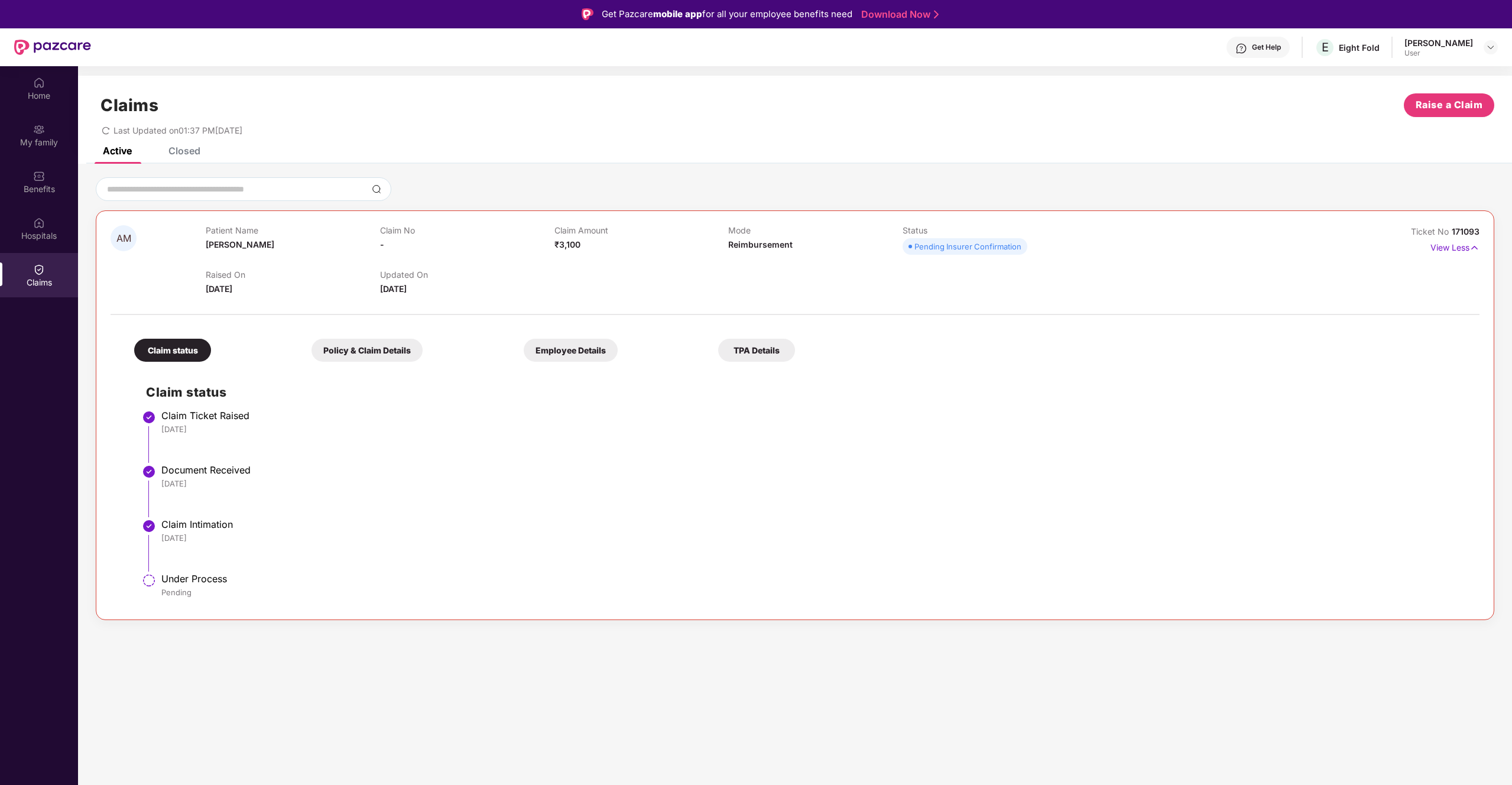
click at [391, 362] on div "Claim status Policy & Claim Details Employee Details TPA Details Claim status C…" at bounding box center [795, 463] width 1369 height 284
click at [397, 354] on div "Policy & Claim Details" at bounding box center [367, 350] width 111 height 23
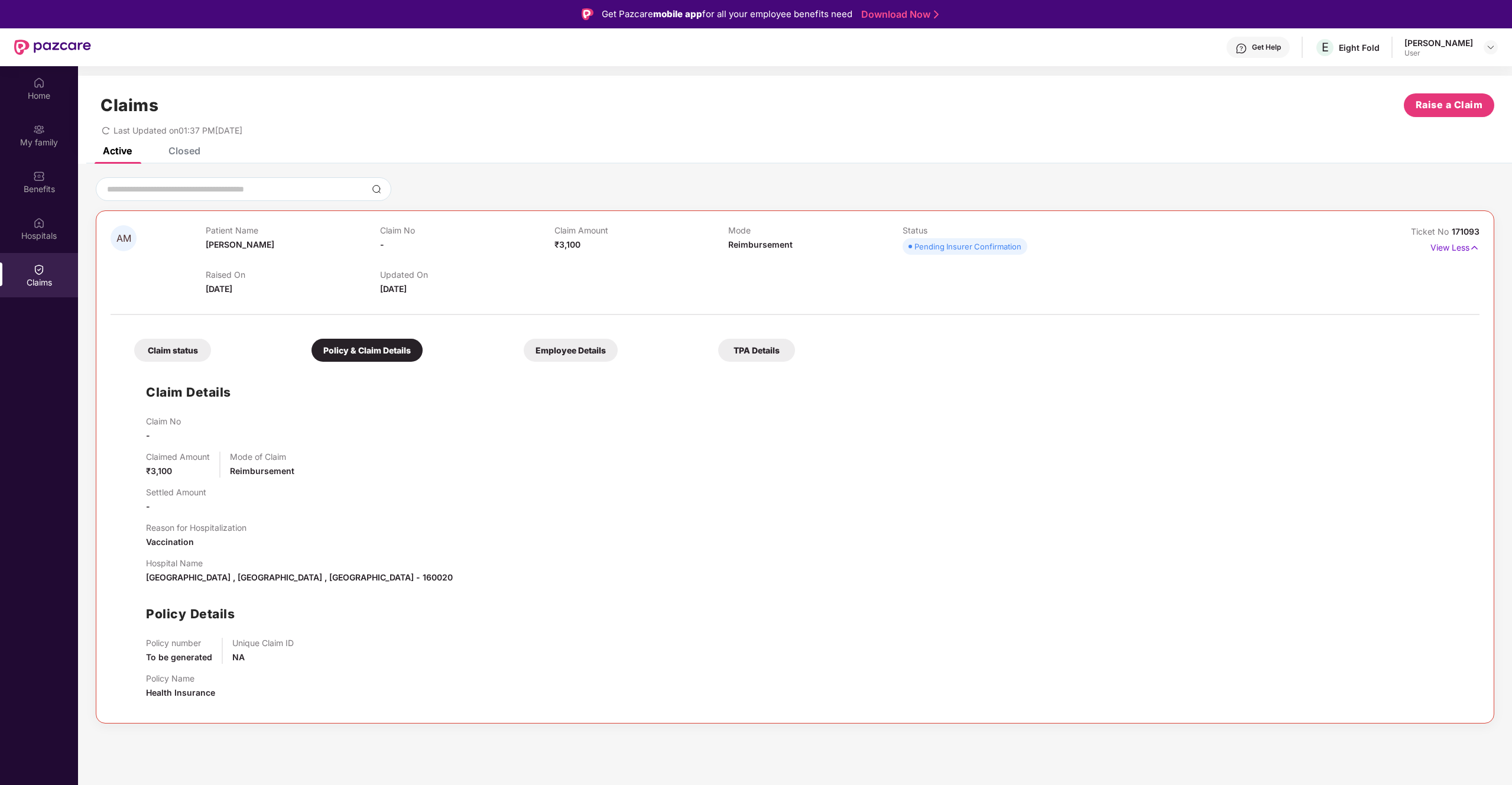
click at [546, 356] on div "Employee Details" at bounding box center [570, 350] width 94 height 23
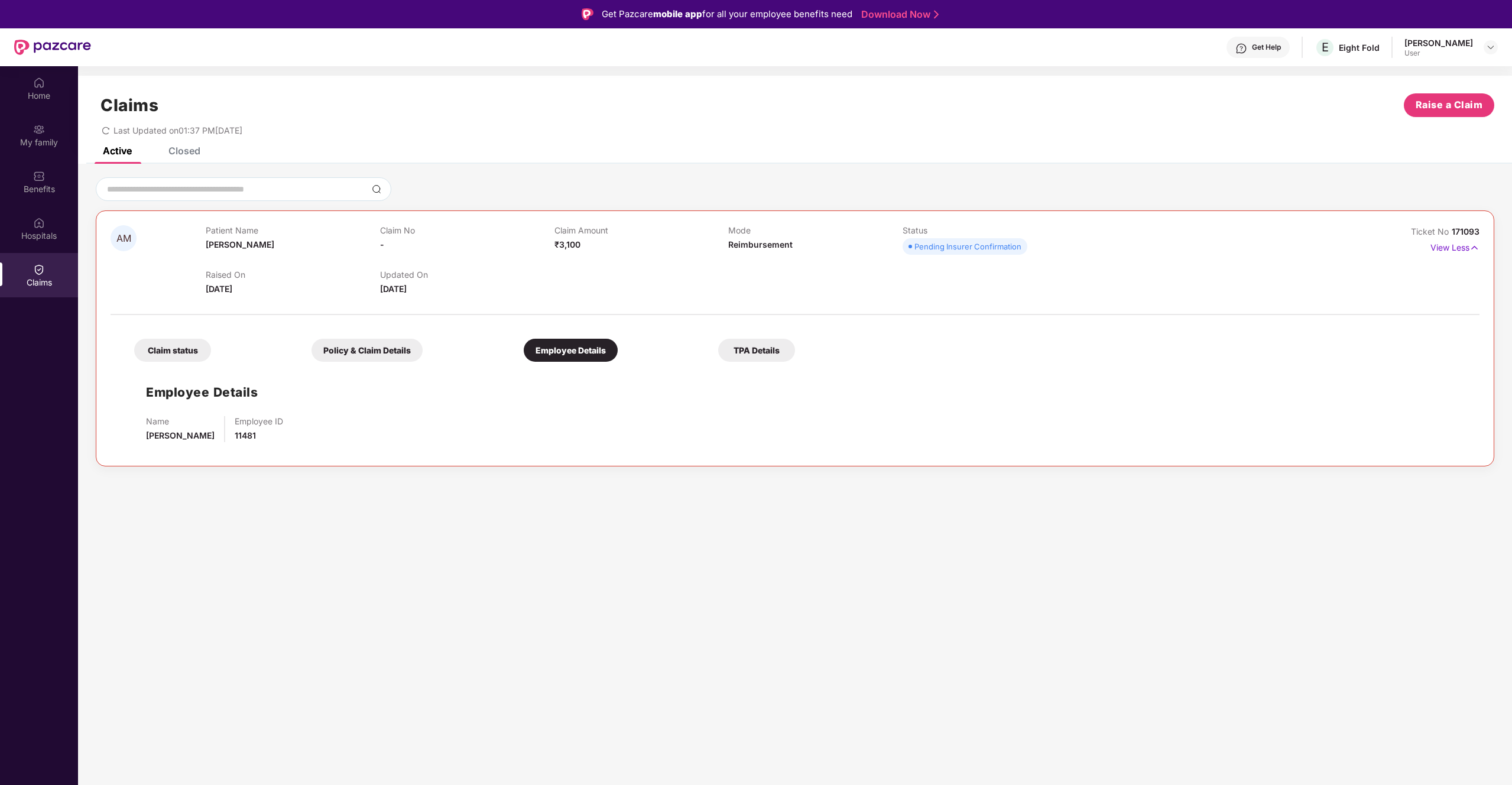
click at [745, 348] on div "TPA Details" at bounding box center [757, 350] width 77 height 23
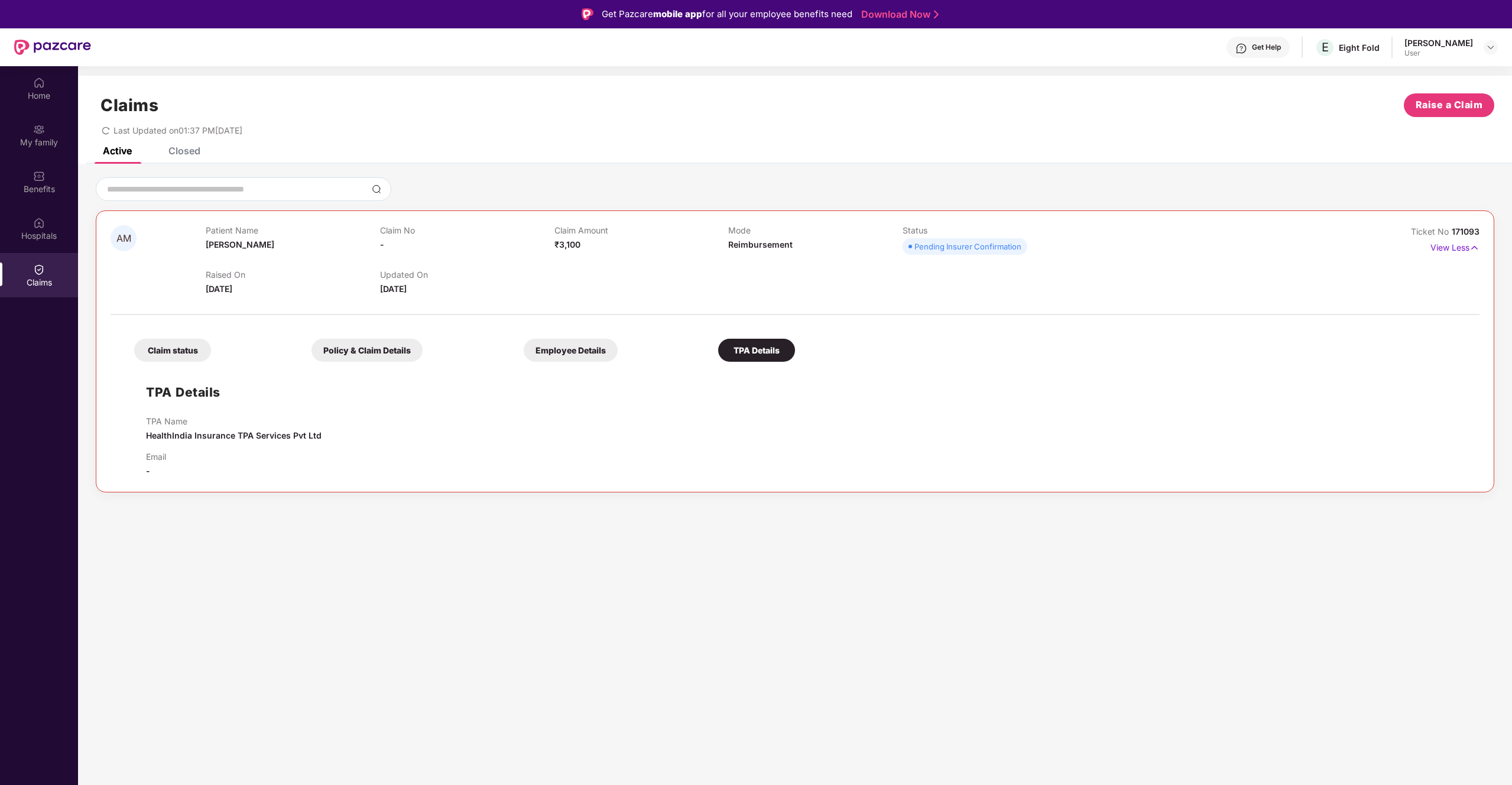
click at [180, 351] on div "Claim status" at bounding box center [173, 350] width 77 height 23
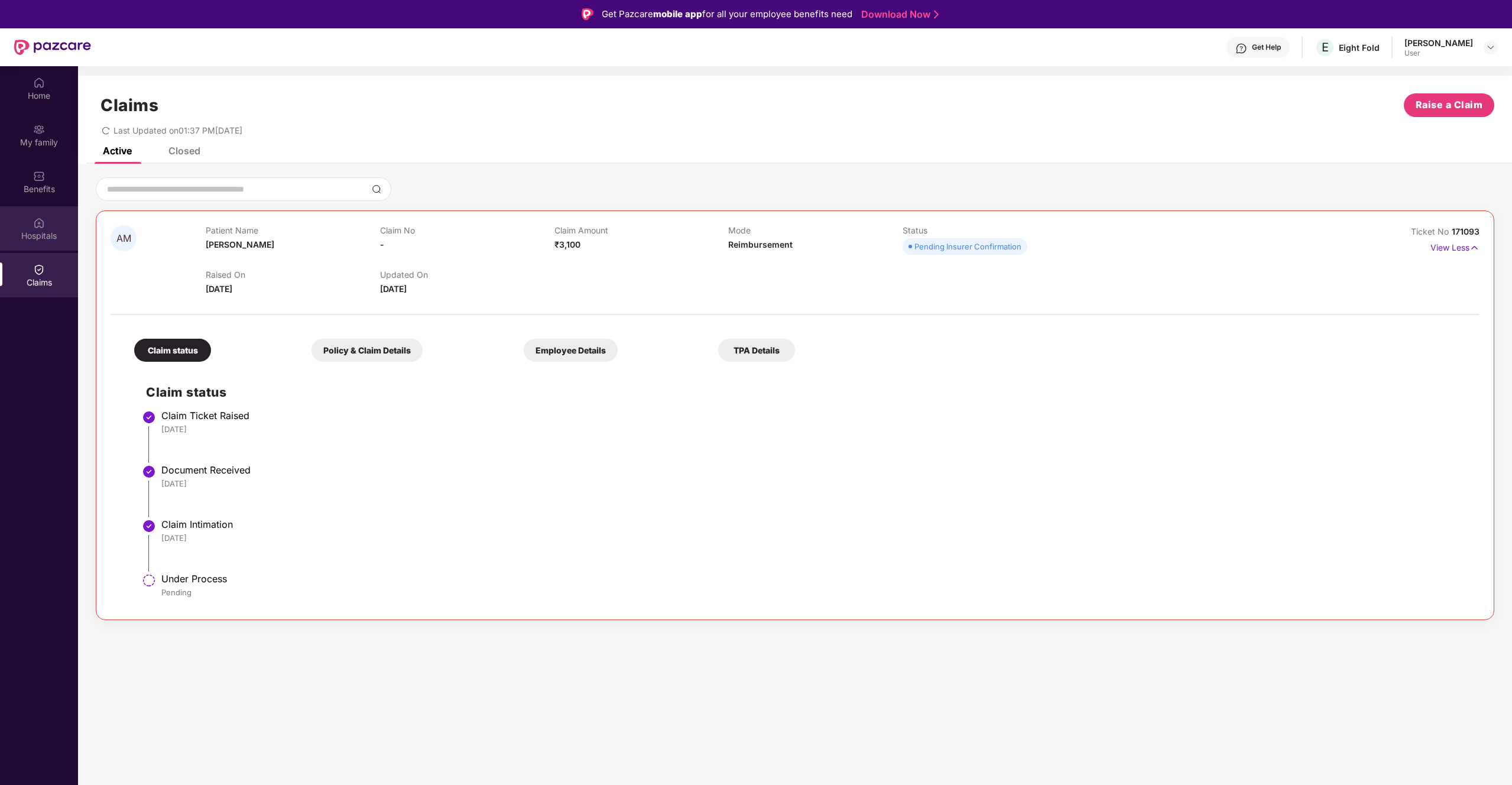
click at [54, 234] on div "Hospitals" at bounding box center [39, 236] width 78 height 12
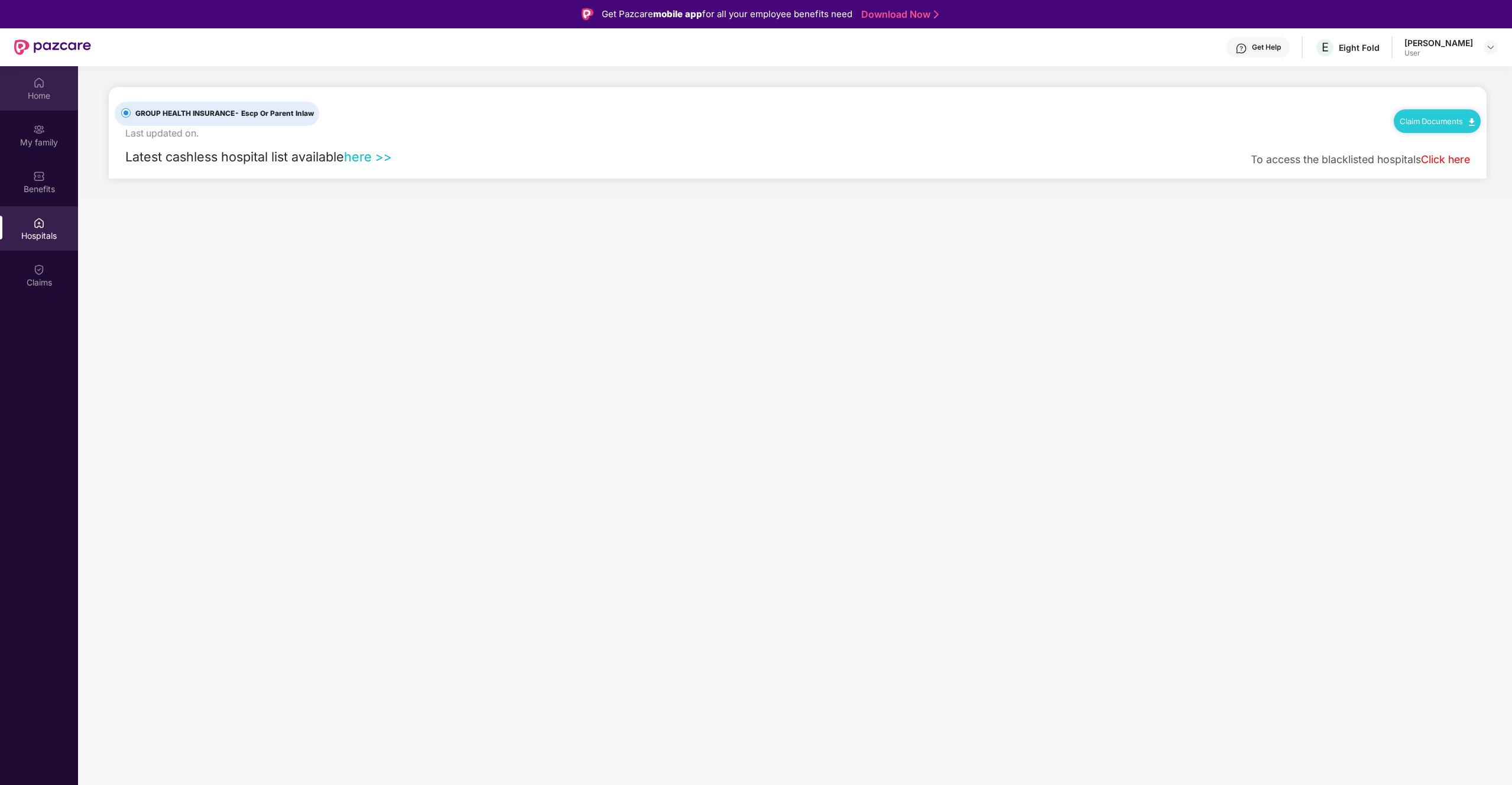
click at [41, 86] on img at bounding box center [39, 83] width 12 height 12
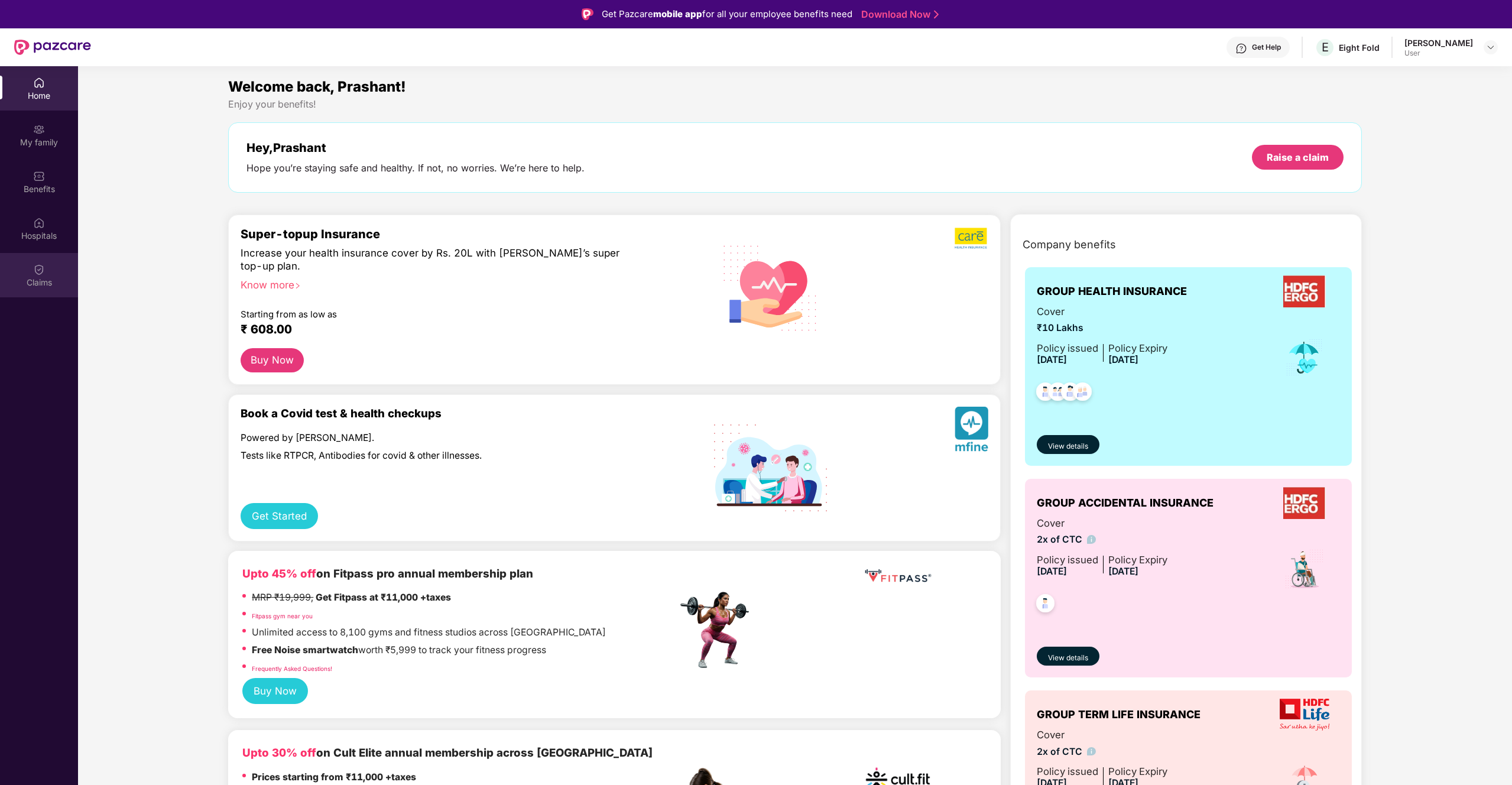
click at [36, 272] on img at bounding box center [39, 270] width 12 height 12
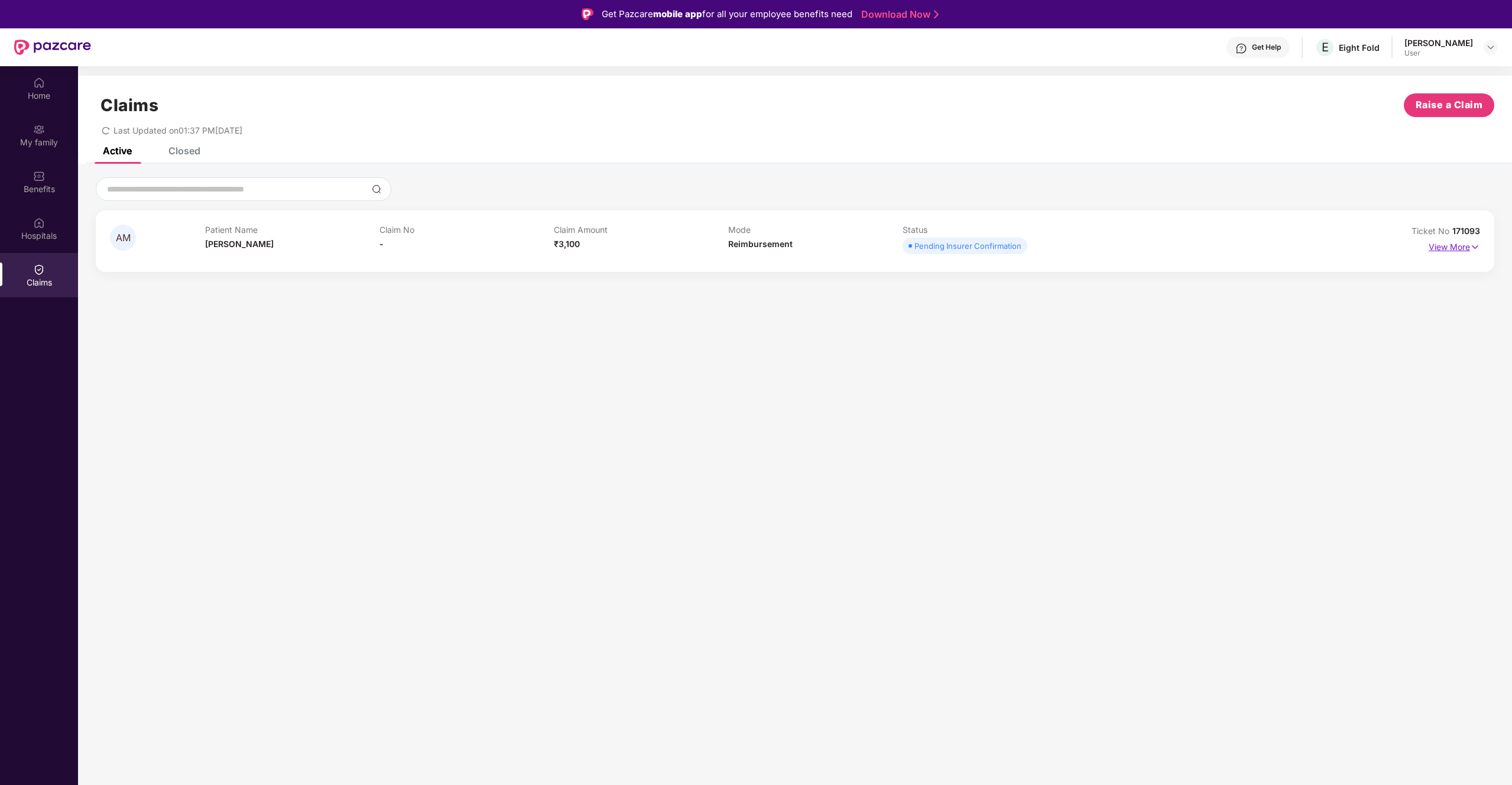
click at [892, 247] on p "View More" at bounding box center [1455, 246] width 51 height 16
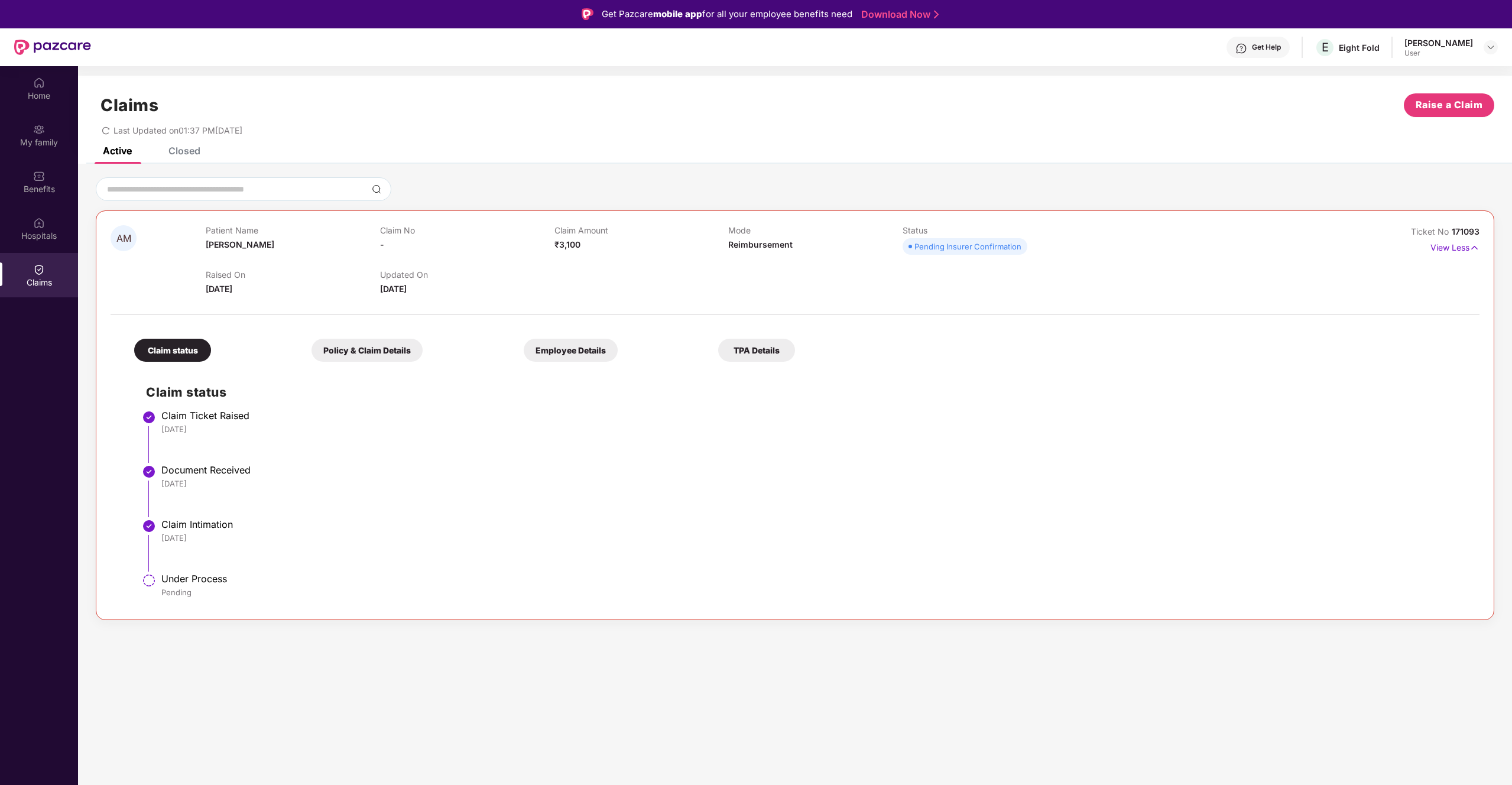
click at [396, 354] on div "Policy & Claim Details" at bounding box center [367, 350] width 111 height 23
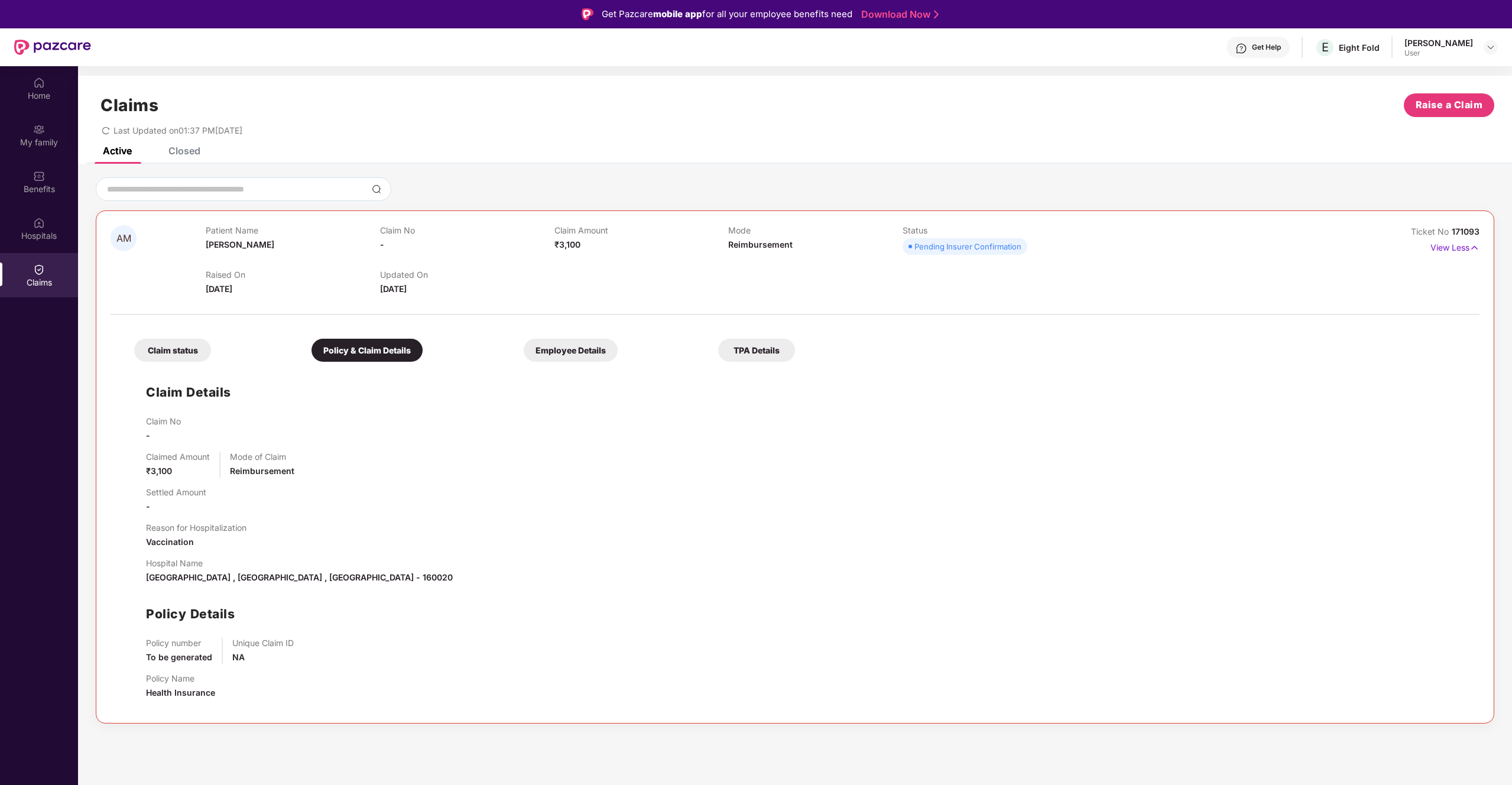
click at [197, 350] on div "Claim status" at bounding box center [173, 350] width 77 height 23
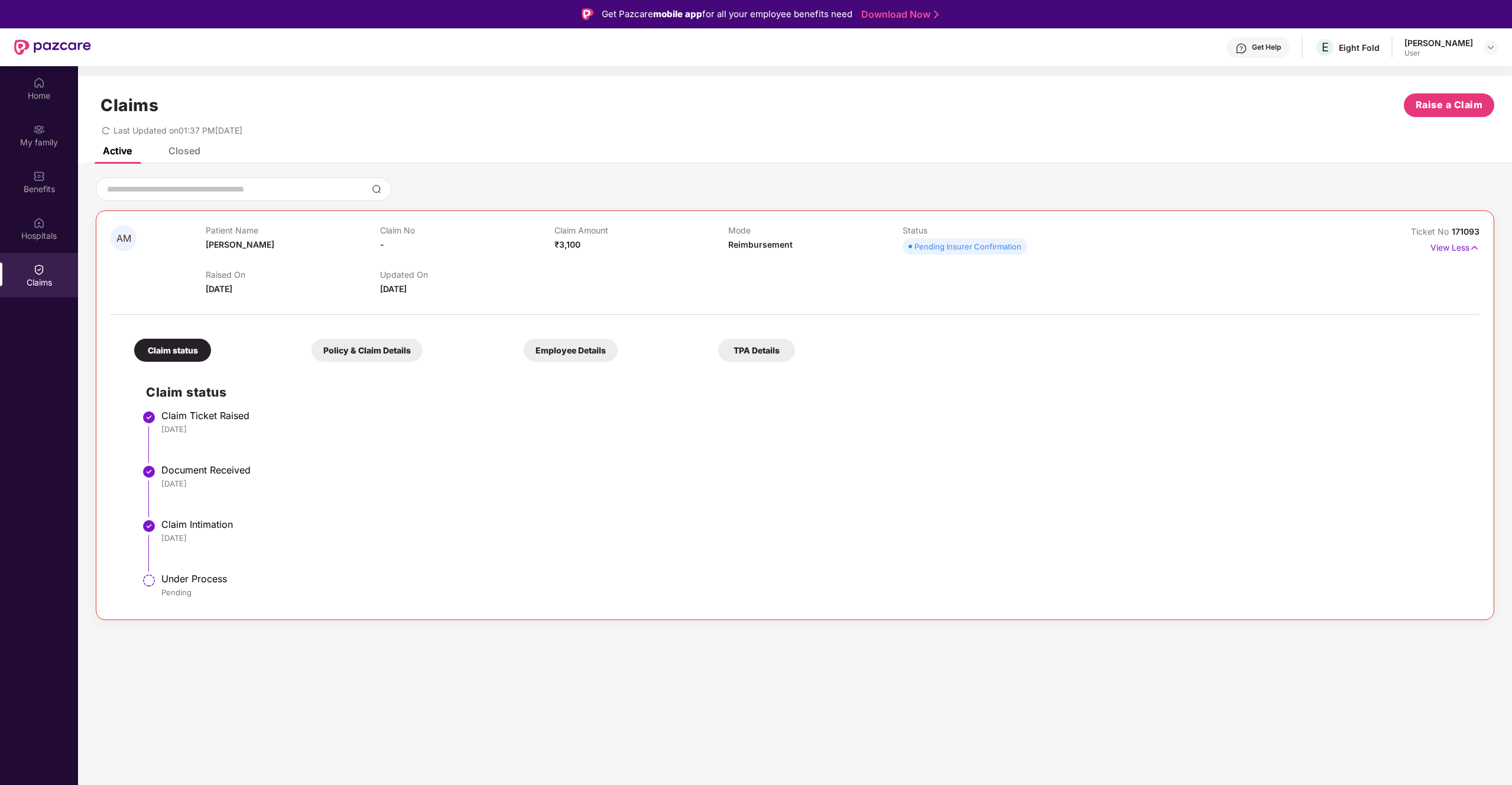
click at [577, 464] on li "Document Received [DATE]" at bounding box center [807, 495] width 1322 height 55
click at [892, 110] on span "Raise a Claim" at bounding box center [1449, 105] width 67 height 15
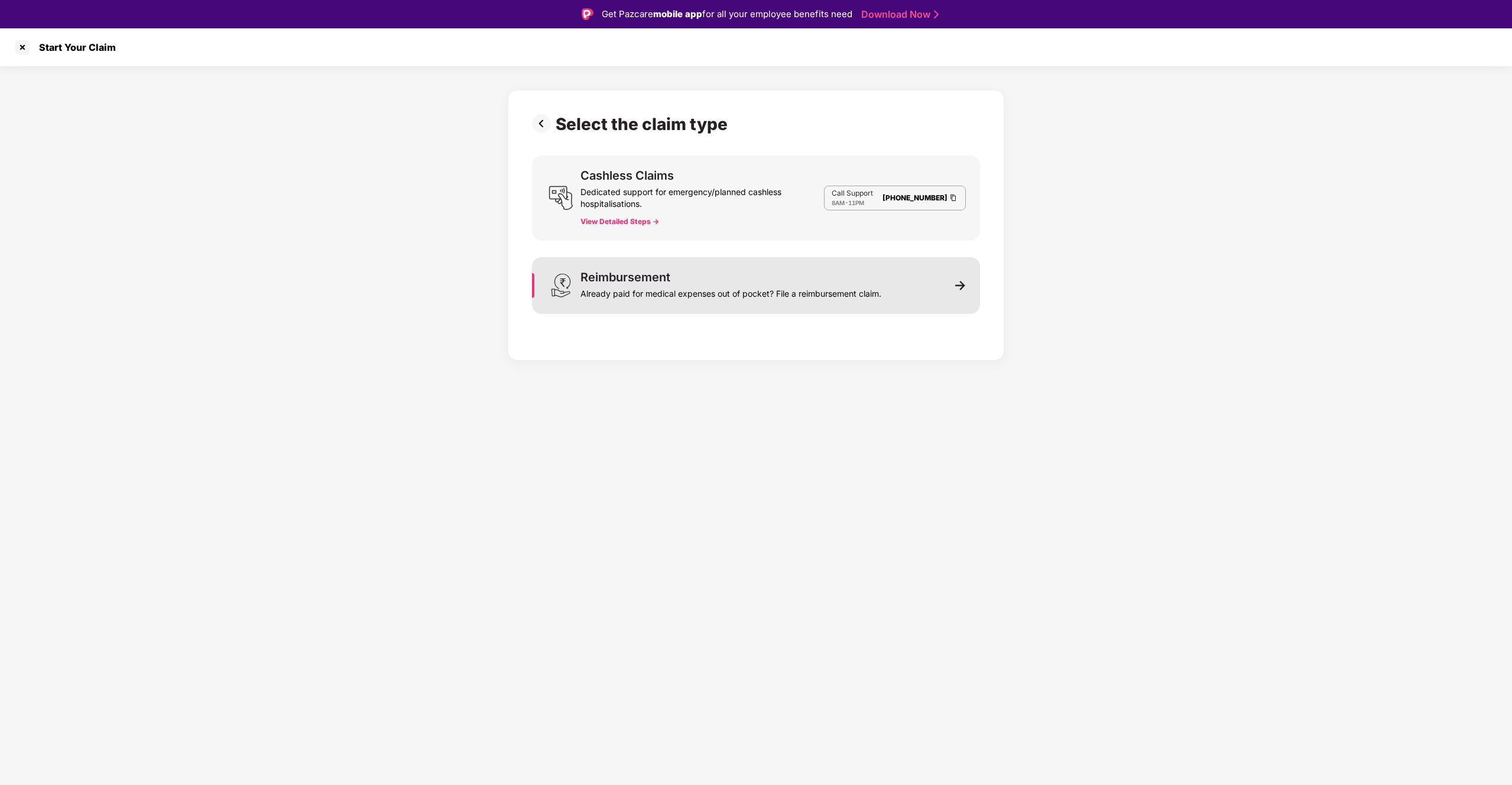
click at [707, 287] on div "Already paid for medical expenses out of pocket? File a reimbursement claim." at bounding box center [731, 291] width 301 height 17
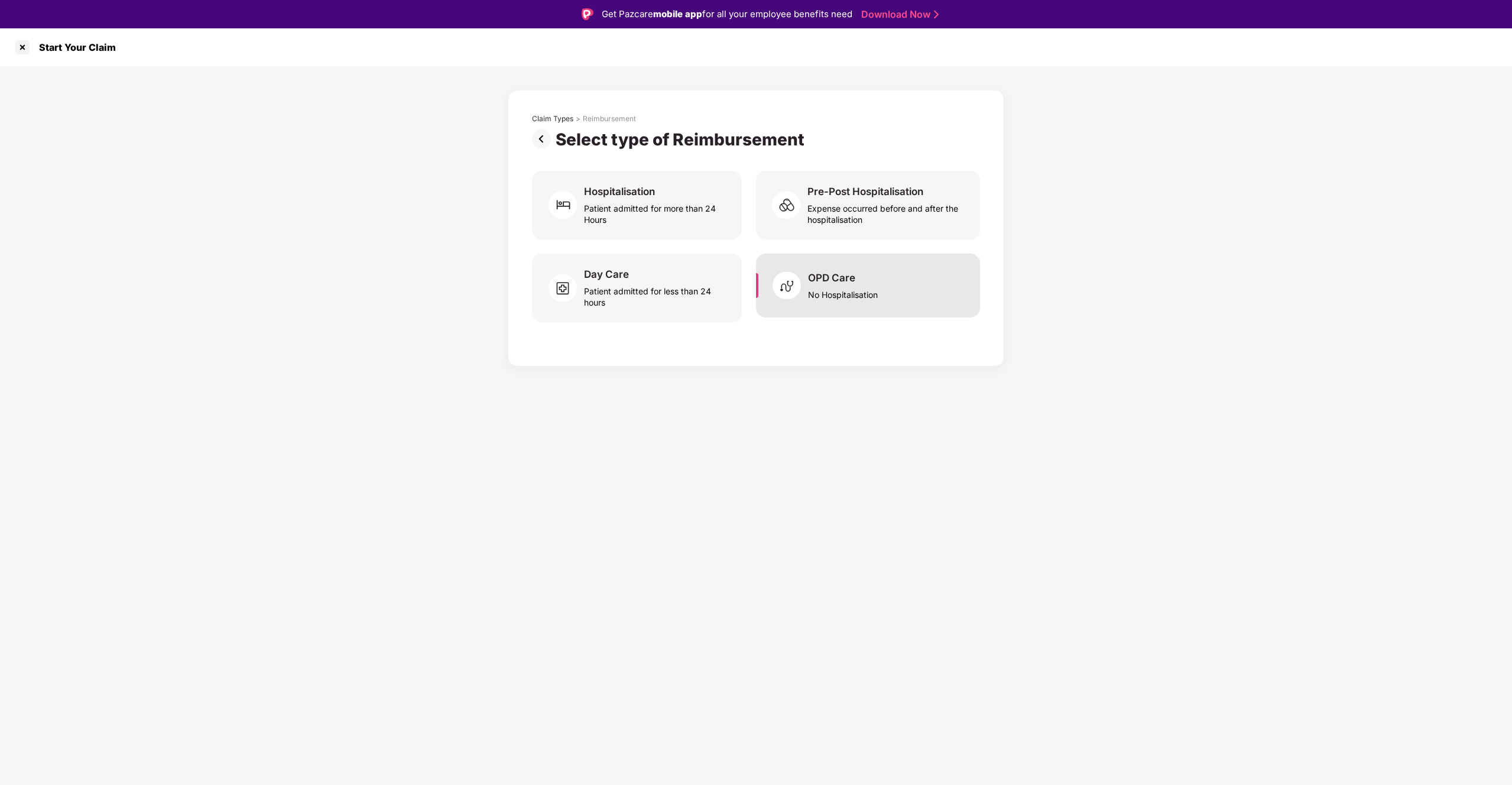
click at [773, 284] on img at bounding box center [790, 285] width 36 height 36
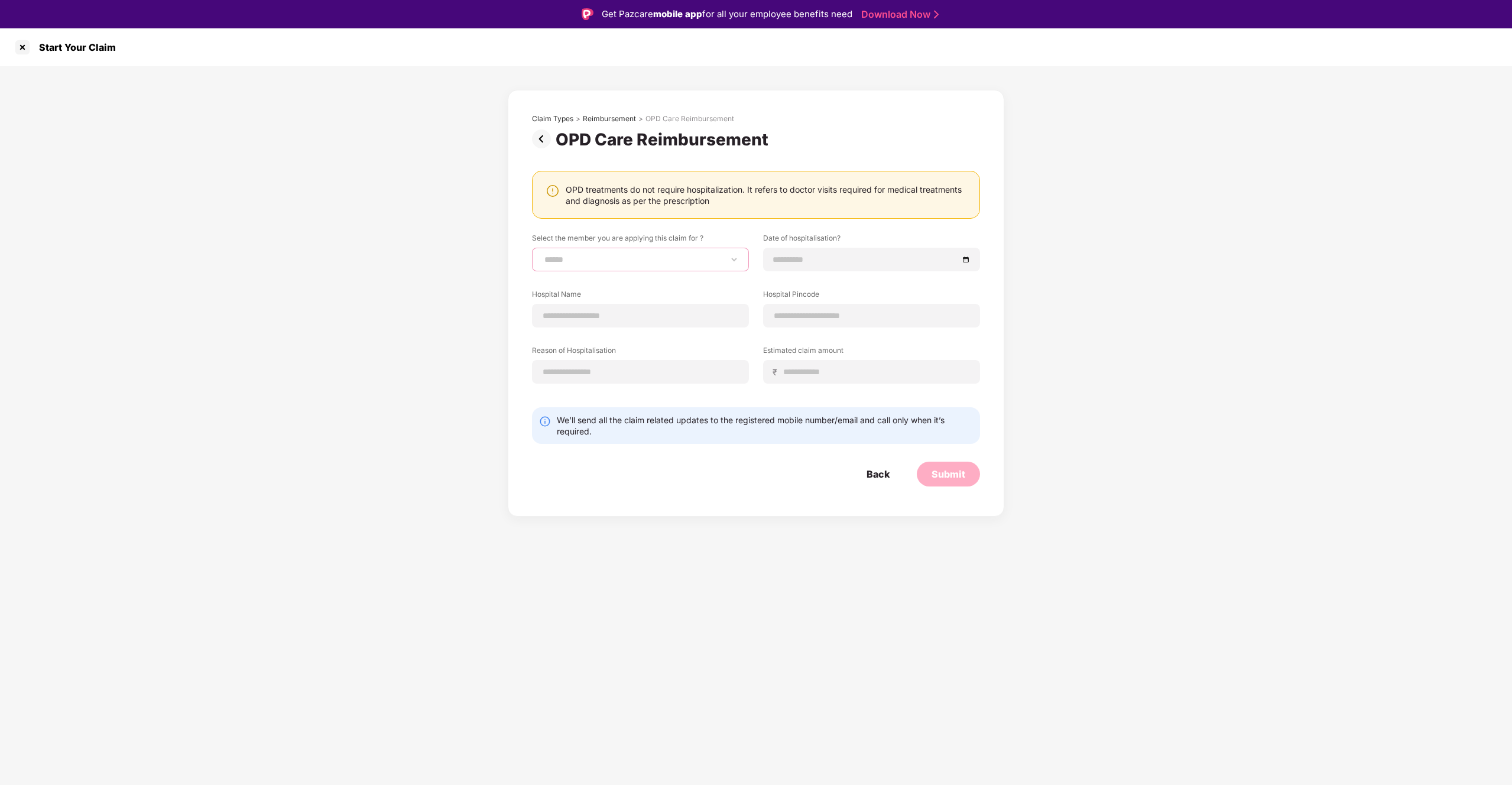
click at [643, 257] on select "**********" at bounding box center [640, 259] width 197 height 9
select select "**********"
click at [542, 255] on select "**********" at bounding box center [640, 259] width 197 height 9
click at [810, 267] on div at bounding box center [872, 259] width 217 height 24
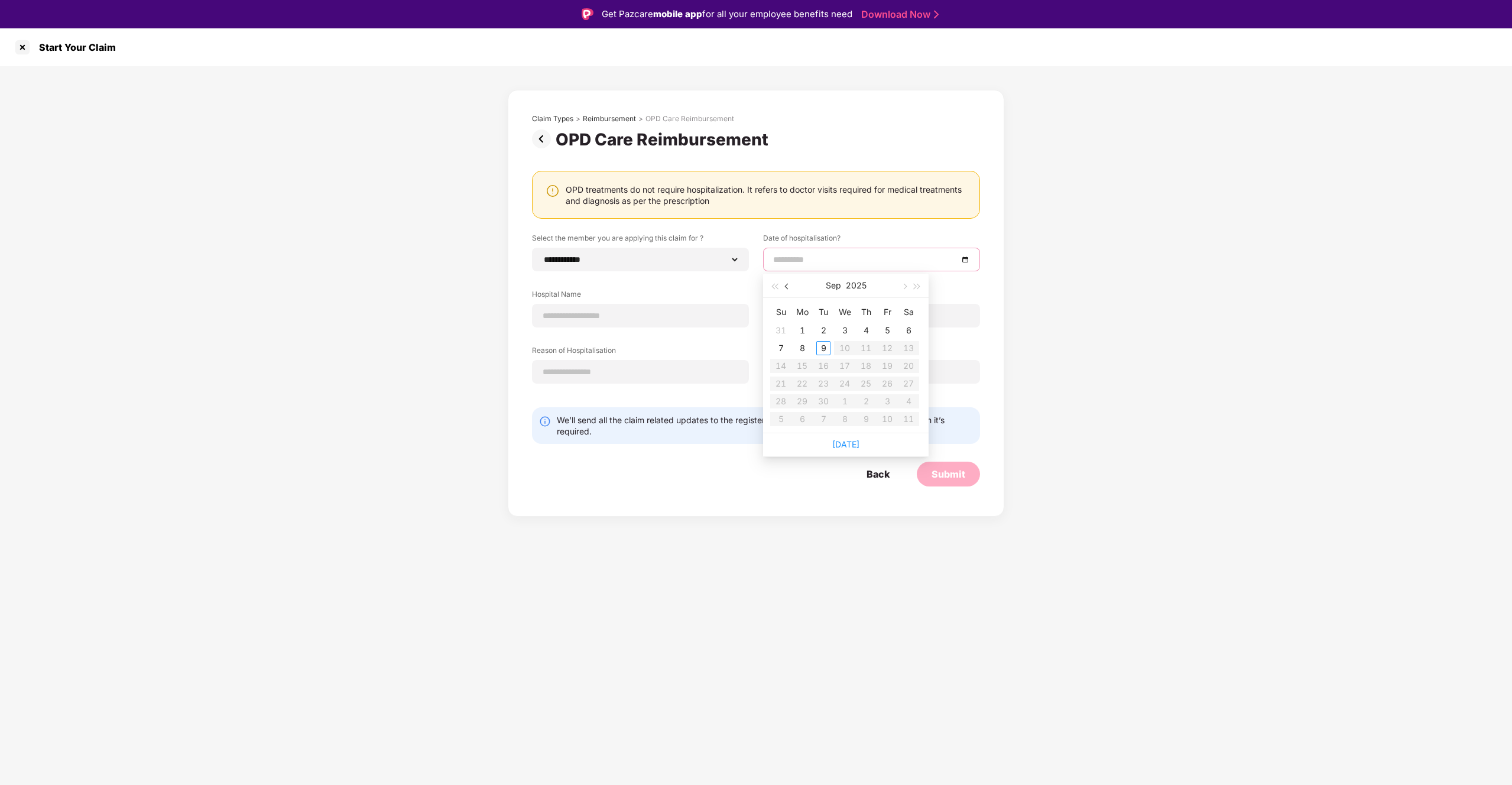
click at [783, 287] on button "button" at bounding box center [787, 285] width 13 height 24
type input "**********"
click at [846, 403] on div "27" at bounding box center [845, 401] width 14 height 14
click at [652, 307] on div at bounding box center [640, 315] width 217 height 24
click at [646, 314] on input at bounding box center [640, 316] width 197 height 12
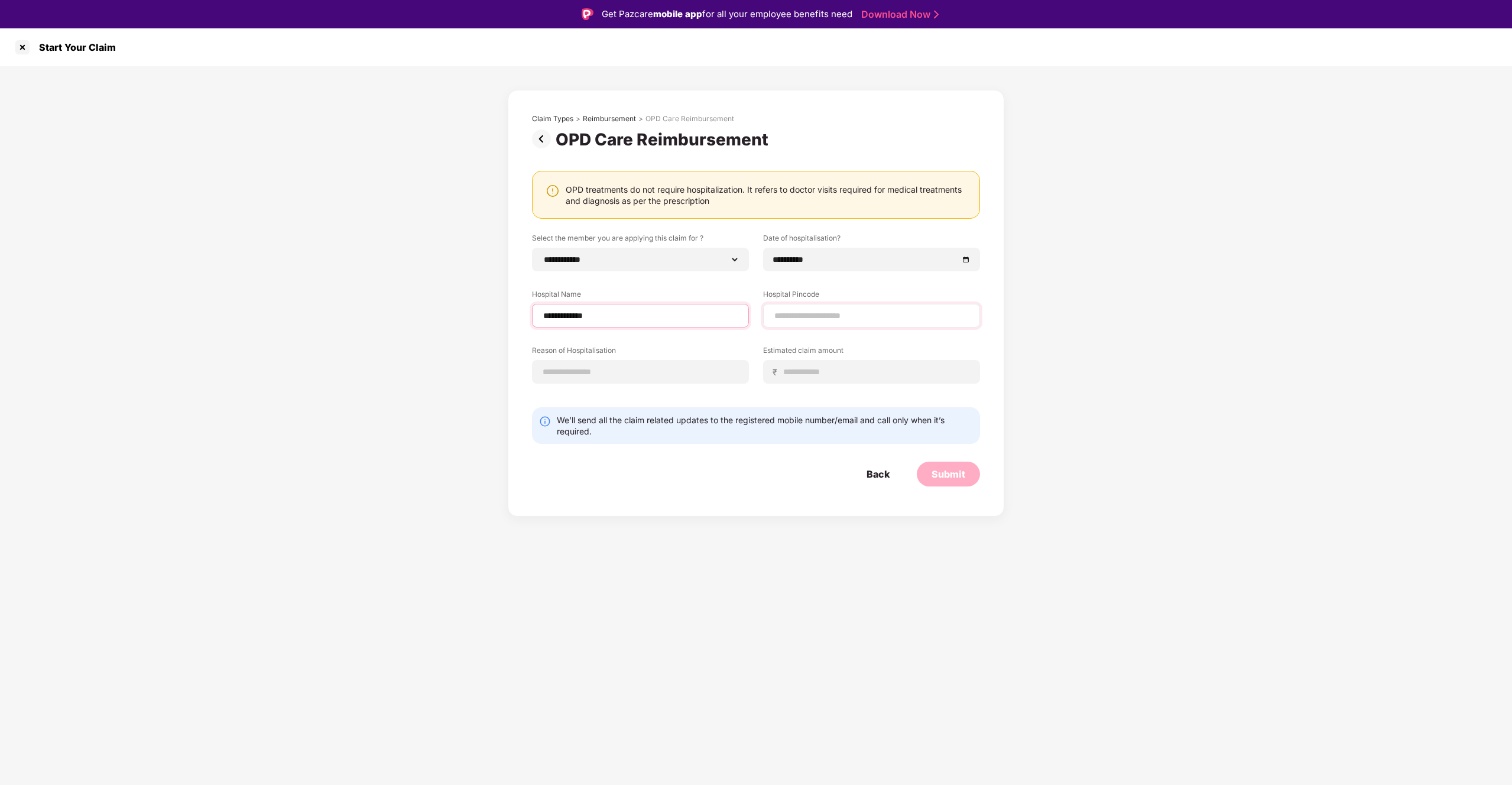
type input "**********"
click at [839, 317] on input at bounding box center [872, 316] width 197 height 12
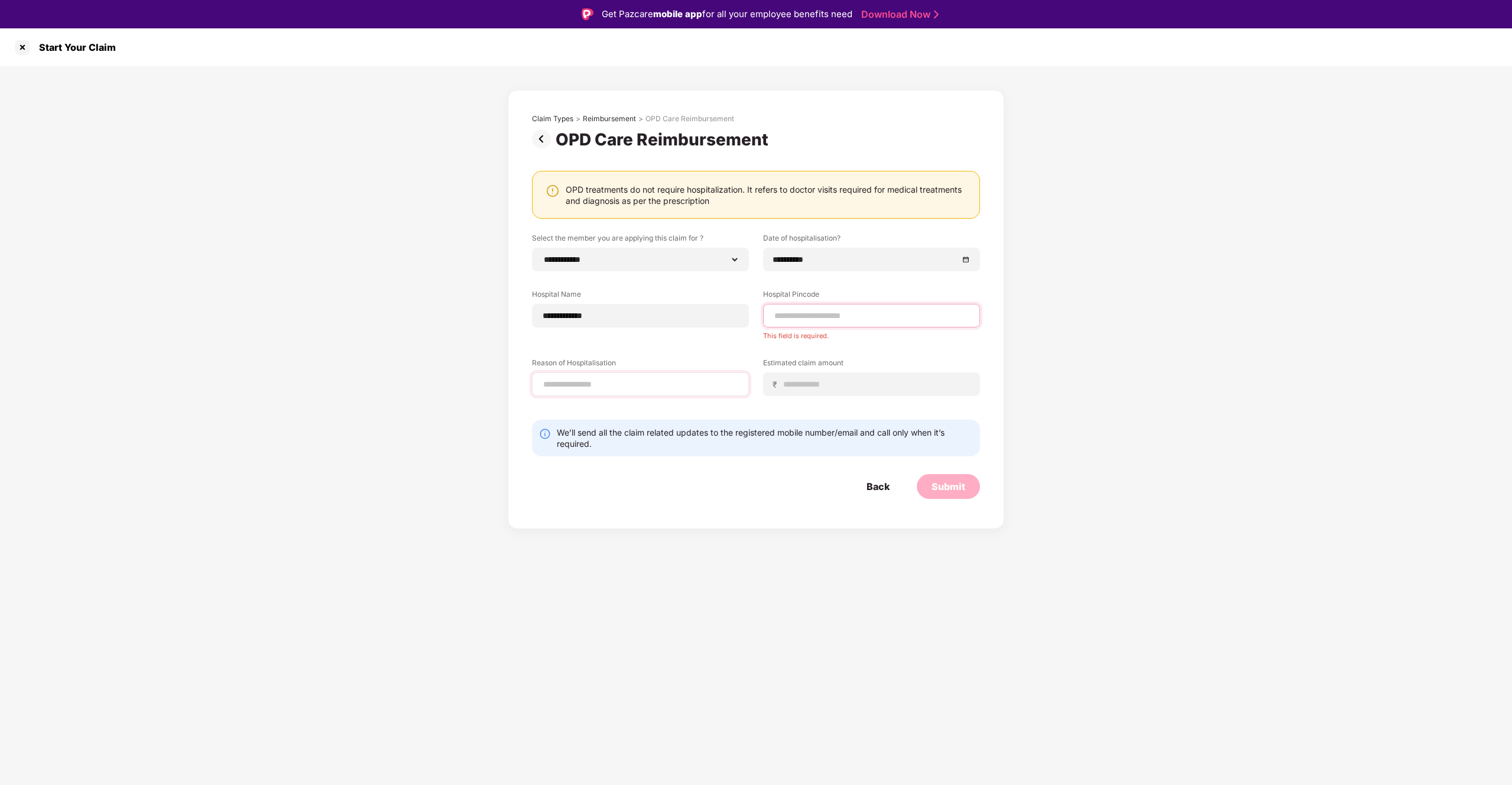
paste input "******"
type input "******"
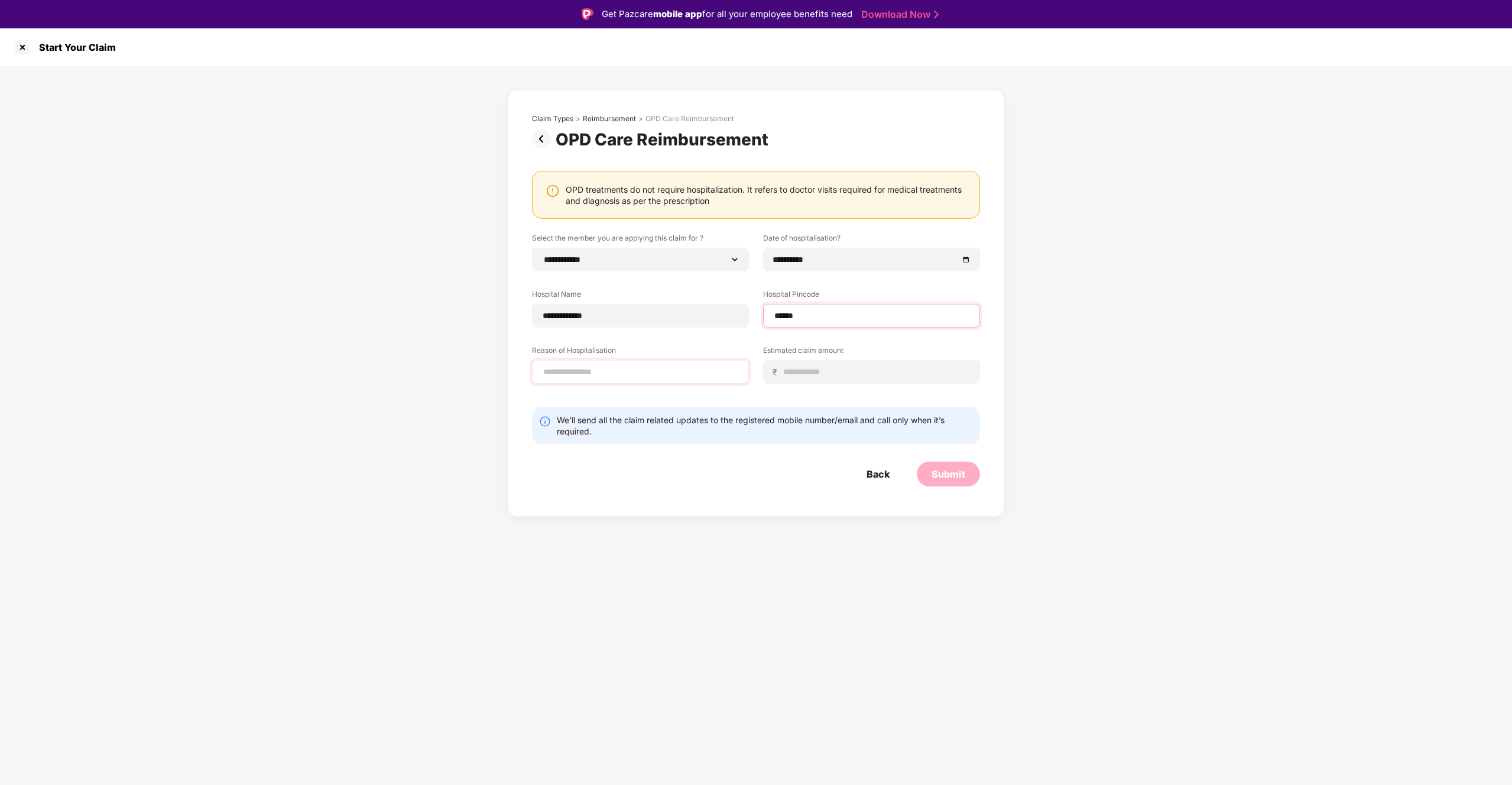
select select "**********"
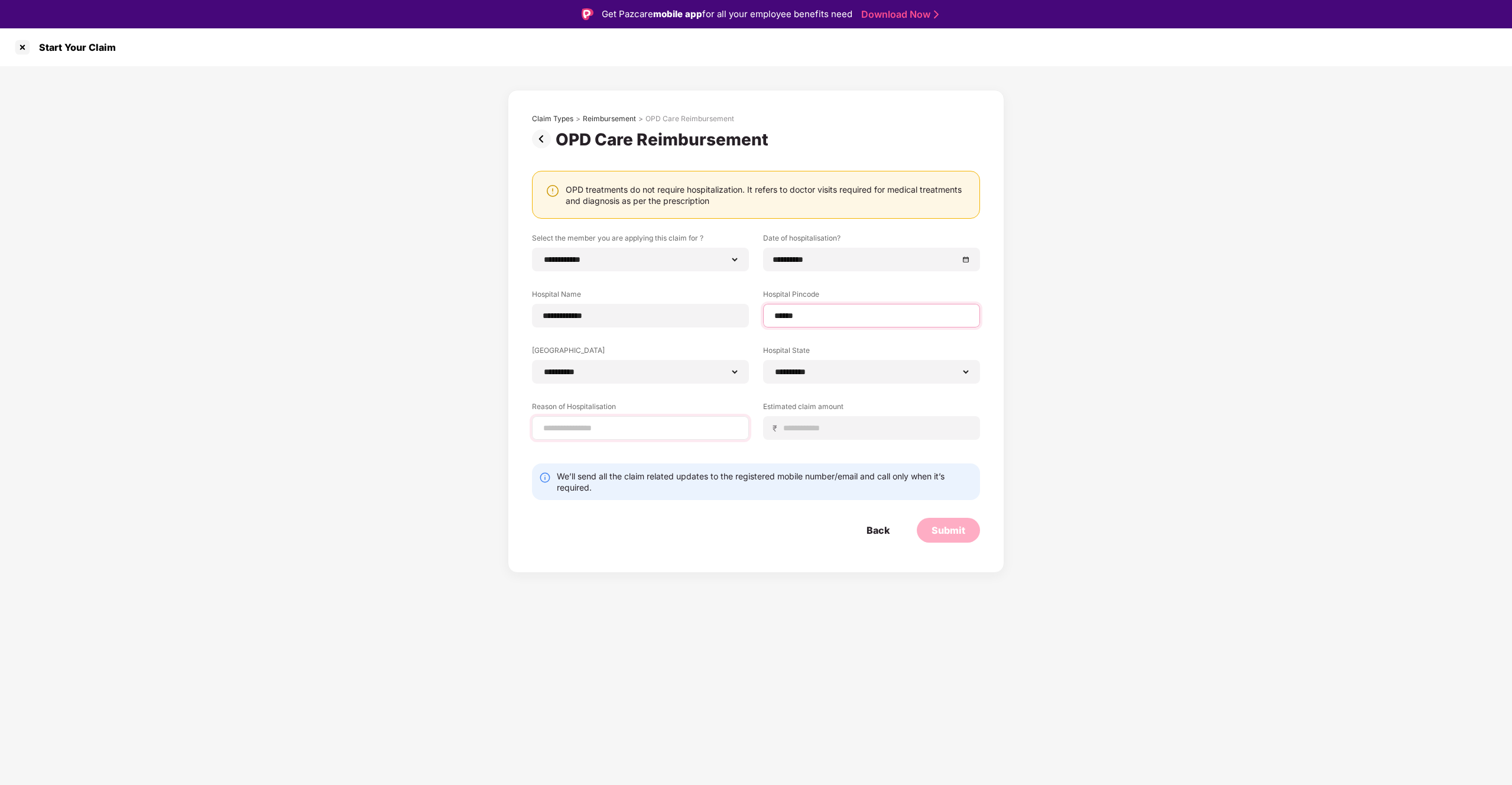
type input "******"
click at [617, 377] on div "**********" at bounding box center [640, 371] width 217 height 24
click at [618, 428] on input at bounding box center [640, 428] width 197 height 12
type input "**********"
click at [804, 427] on input at bounding box center [876, 428] width 187 height 12
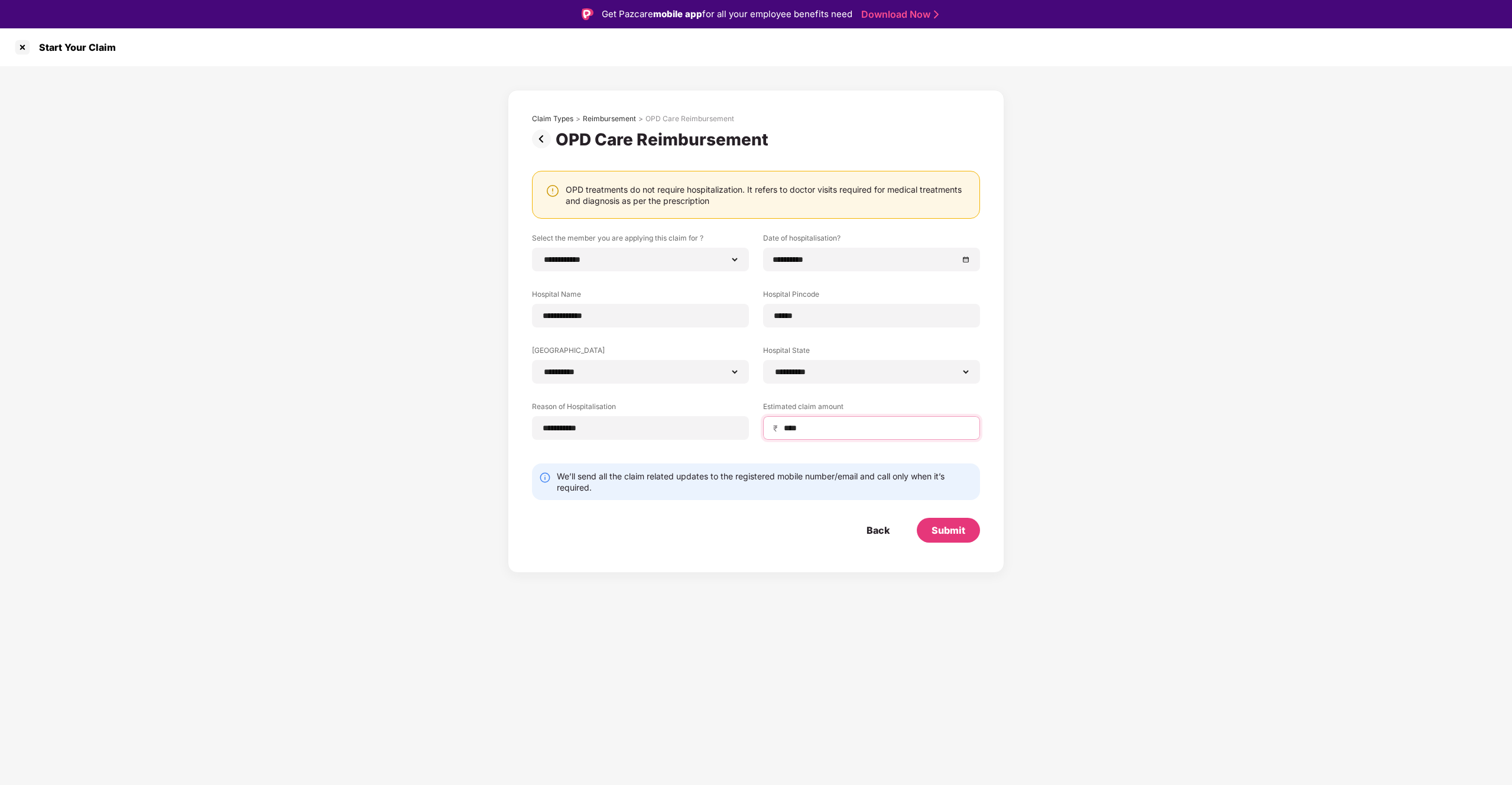
type input "****"
click at [892, 464] on div "Submit" at bounding box center [948, 530] width 34 height 13
click at [541, 137] on img at bounding box center [543, 139] width 24 height 19
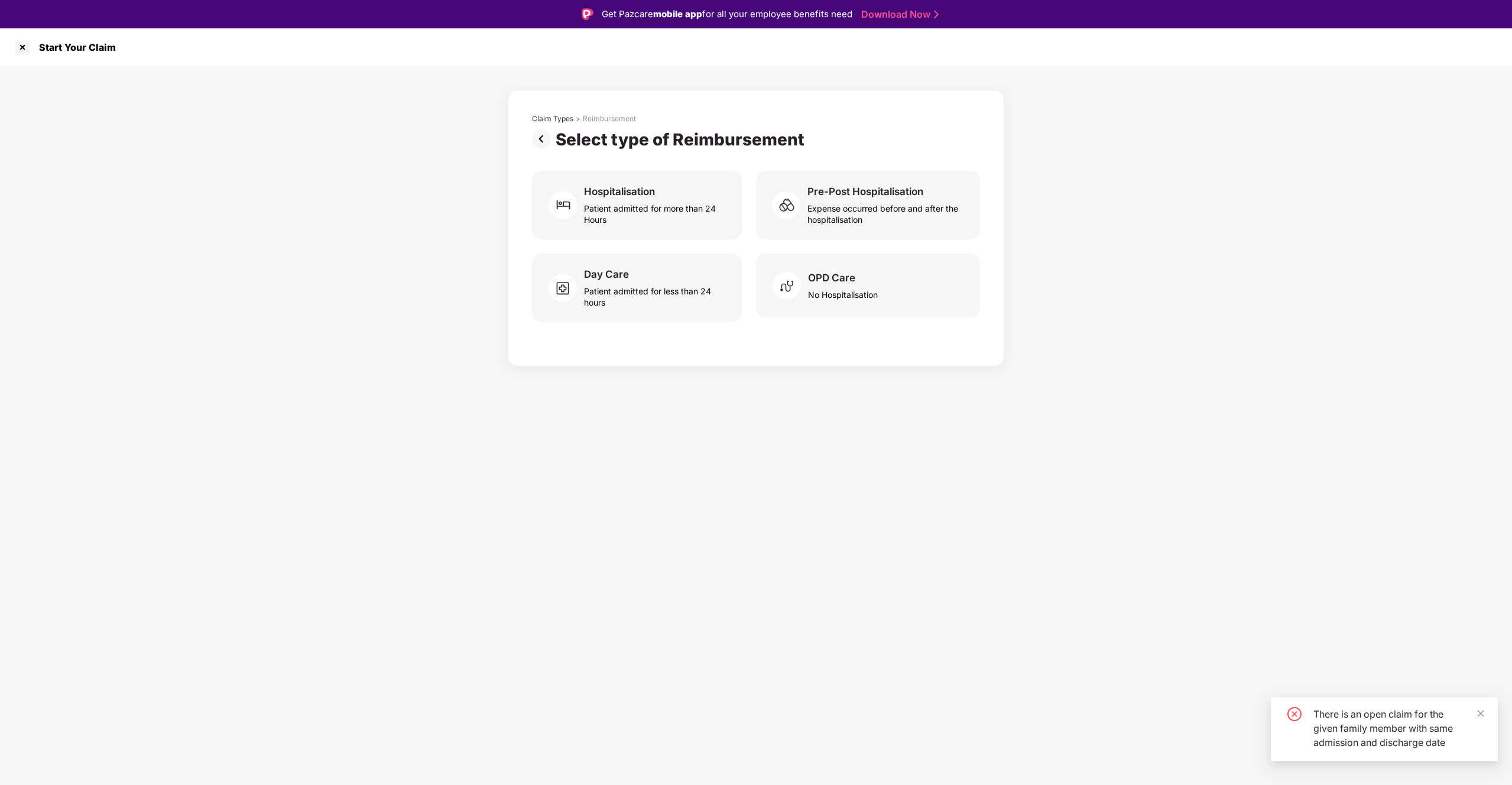
click at [527, 127] on div "Claim Types > Reimbursement Select type of Reimbursement Hospitalisation Patien…" at bounding box center [756, 228] width 497 height 276
click at [532, 135] on img at bounding box center [543, 139] width 24 height 19
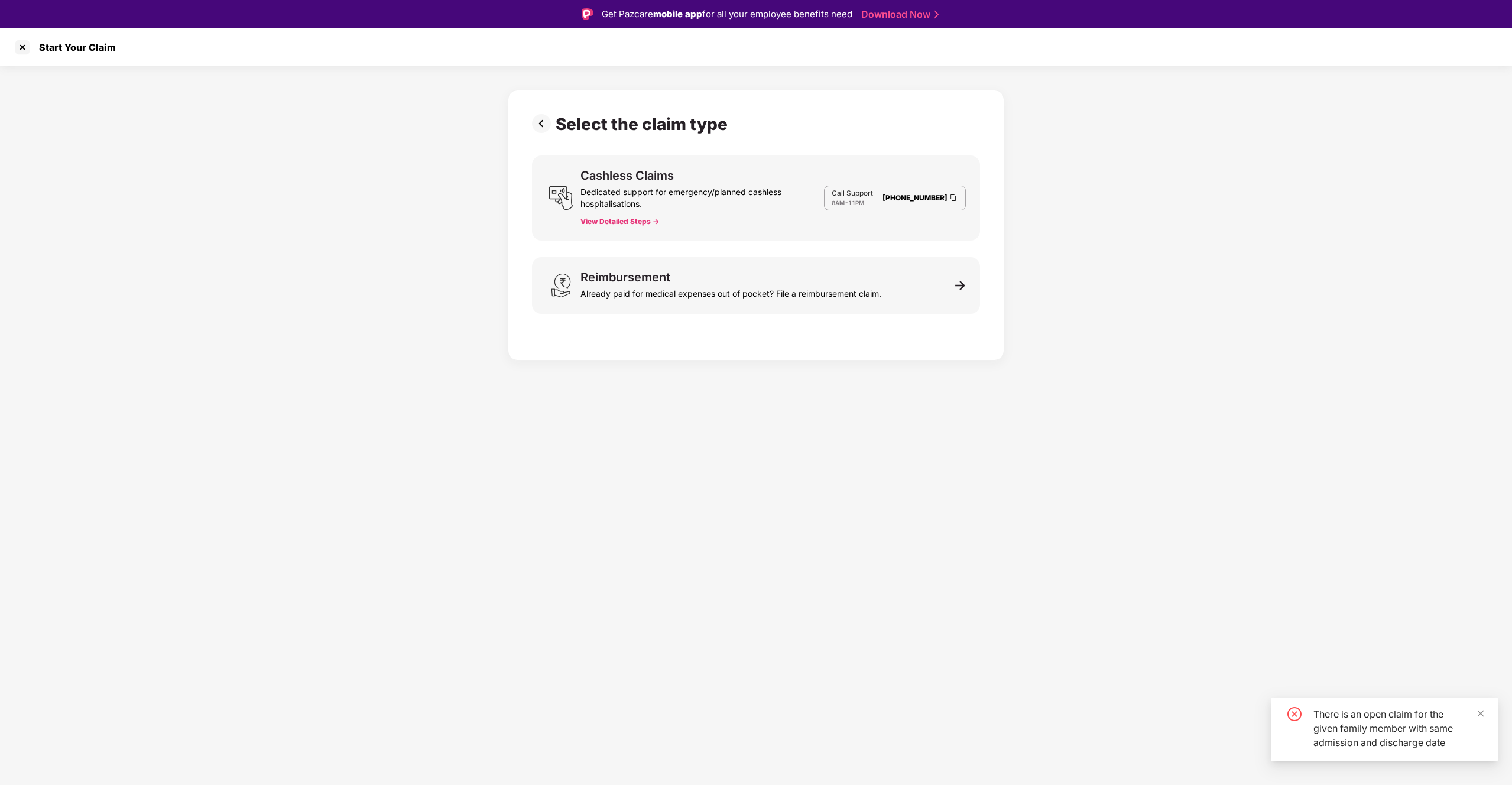
click at [545, 131] on img at bounding box center [543, 123] width 24 height 19
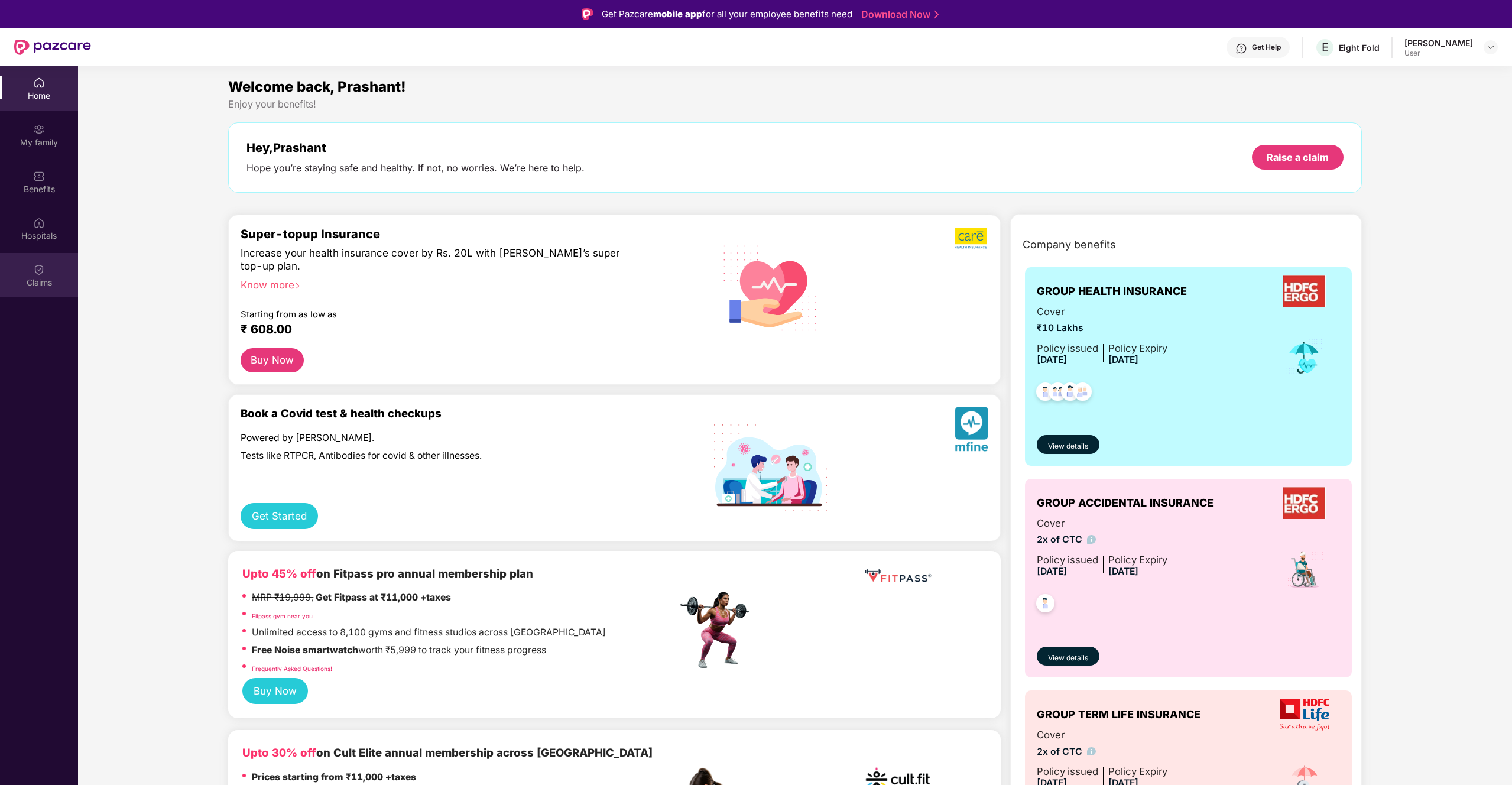
click at [17, 261] on div "Claims" at bounding box center [39, 275] width 78 height 44
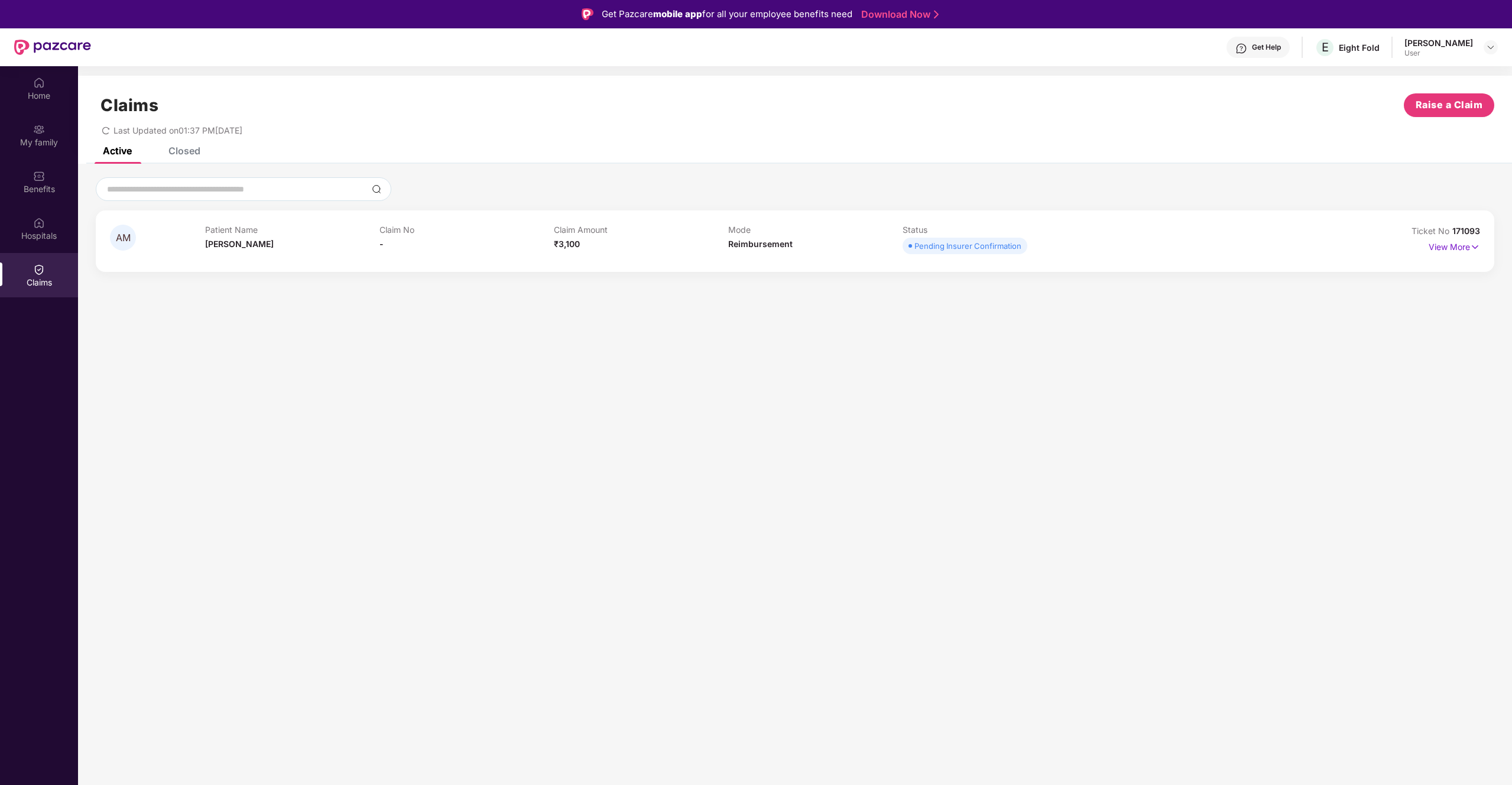
click at [320, 246] on div "Patient Name [PERSON_NAME]" at bounding box center [292, 241] width 175 height 32
click at [892, 249] on div "Pending Insurer Confirmation" at bounding box center [968, 246] width 107 height 12
click at [892, 251] on p "View More" at bounding box center [1455, 246] width 51 height 16
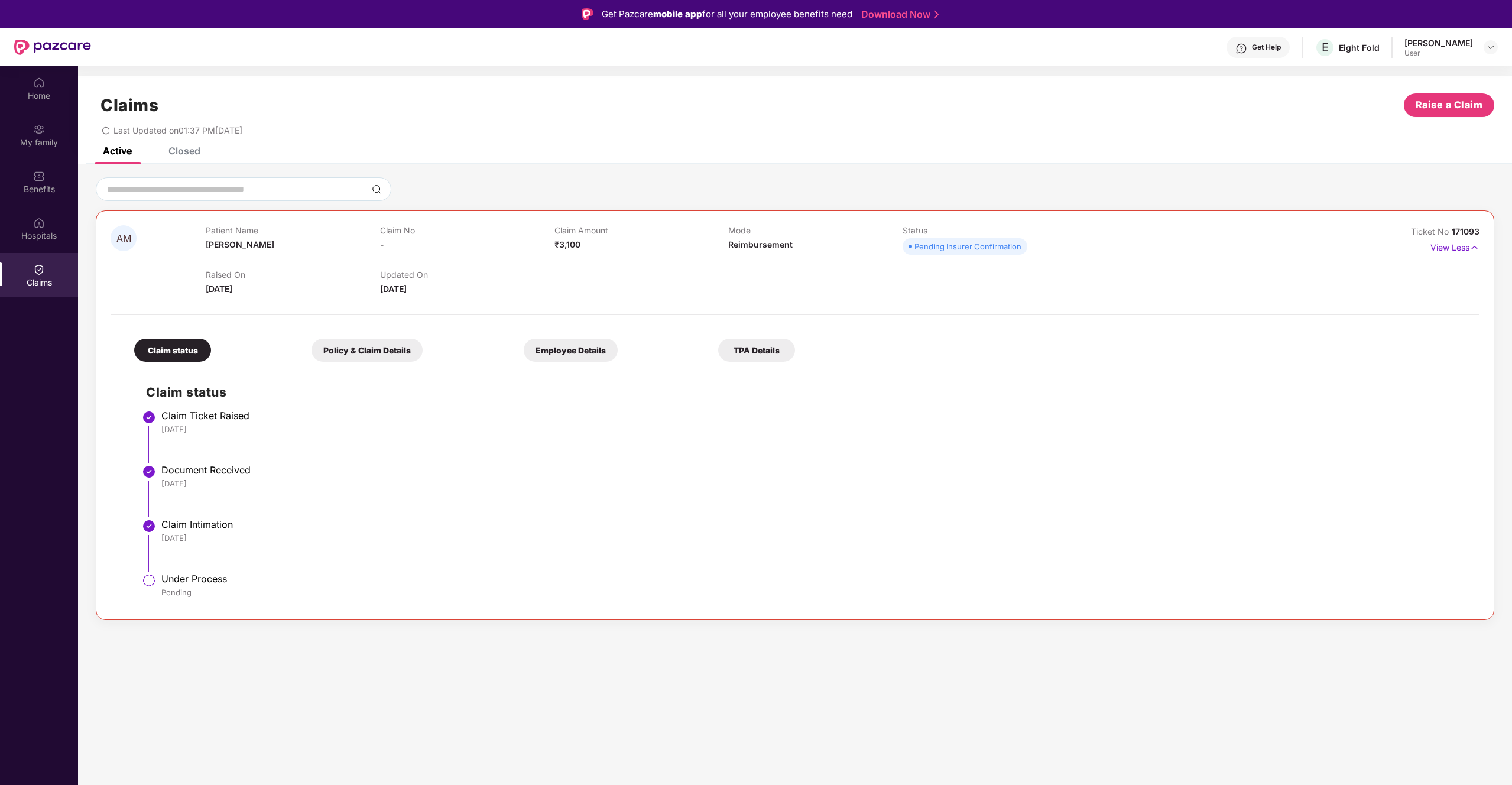
click at [475, 290] on div "Updated On [DATE]" at bounding box center [467, 282] width 175 height 26
